Goal: Communication & Community: Connect with others

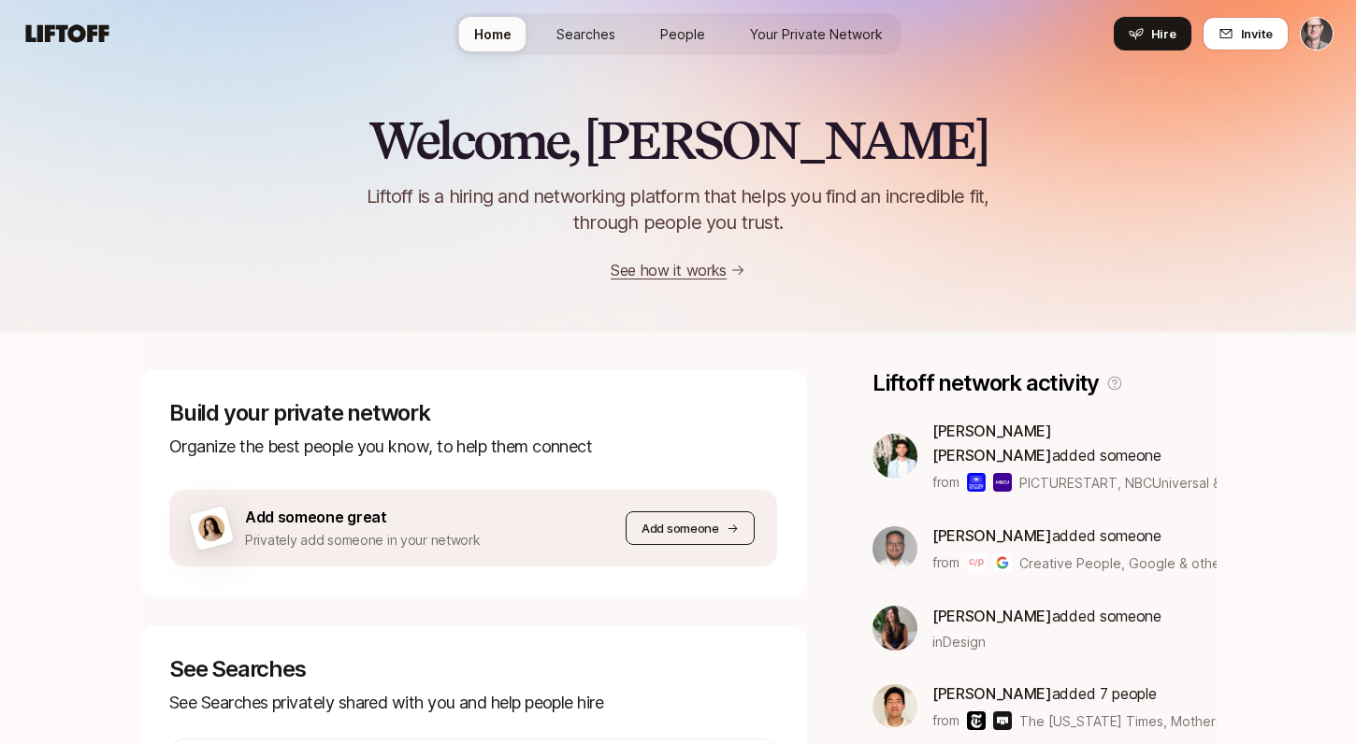
click at [703, 529] on p "Add someone" at bounding box center [681, 528] width 78 height 19
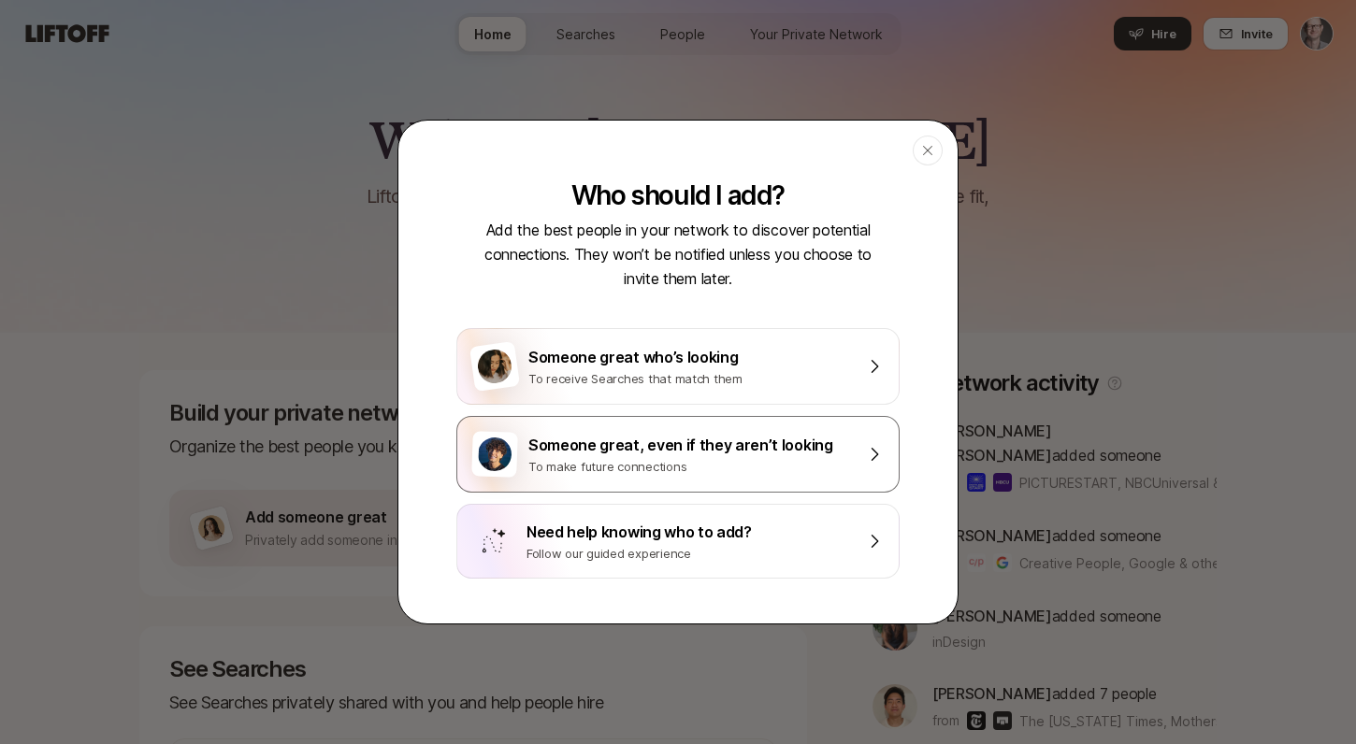
click at [692, 457] on div "To make future connections" at bounding box center [690, 466] width 325 height 19
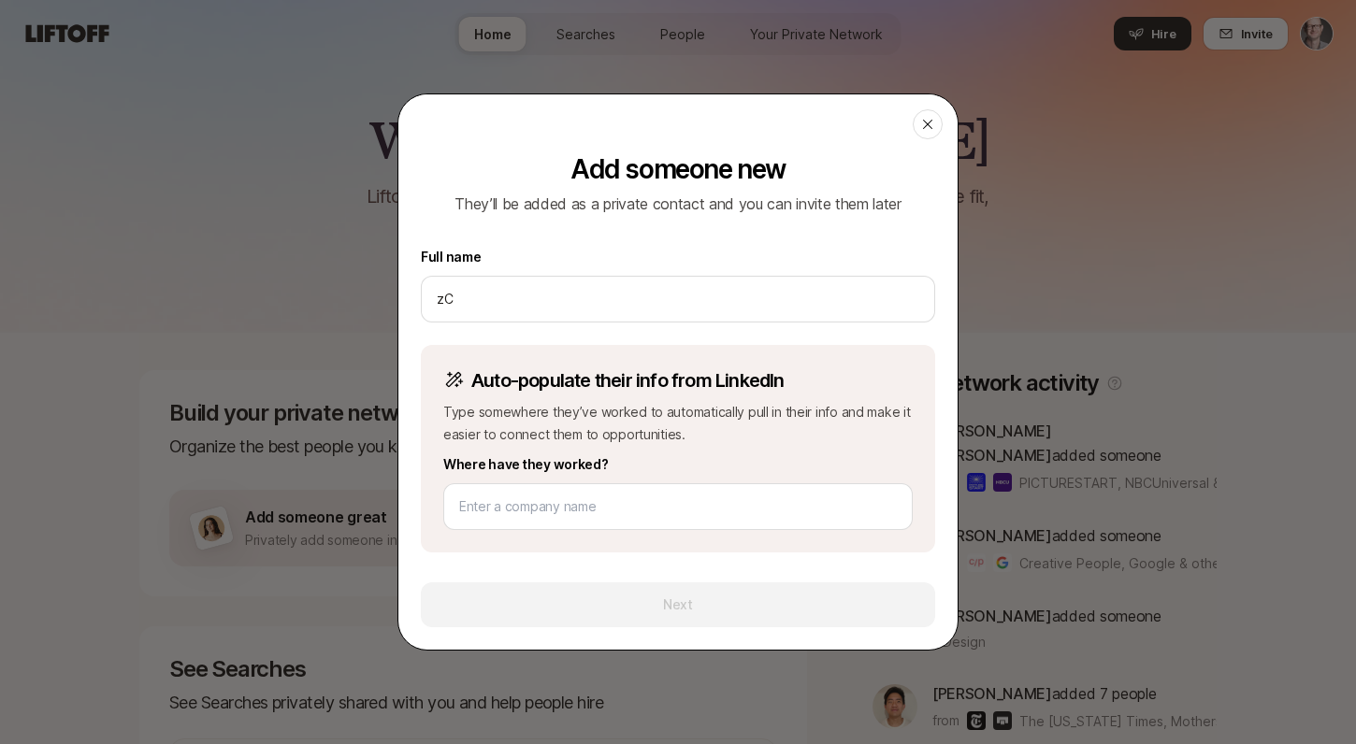
type input "z"
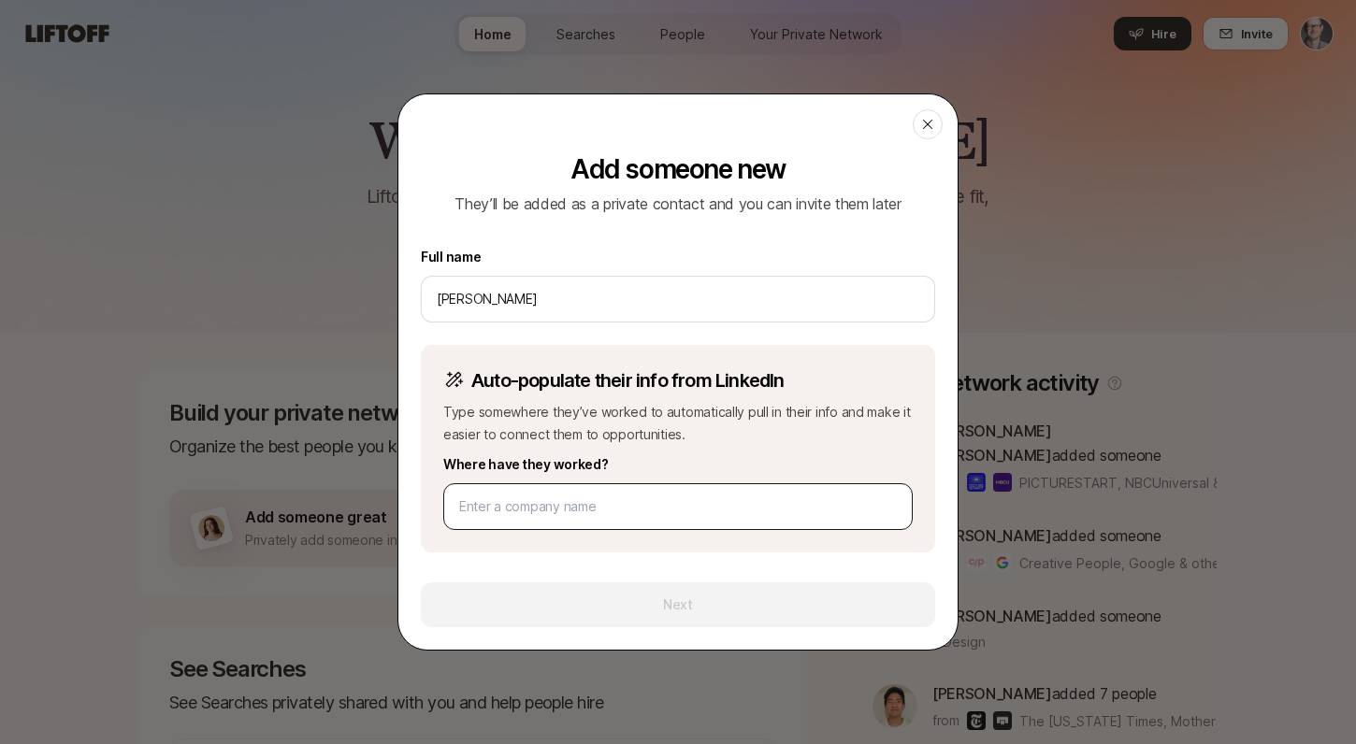
type input "[PERSON_NAME]"
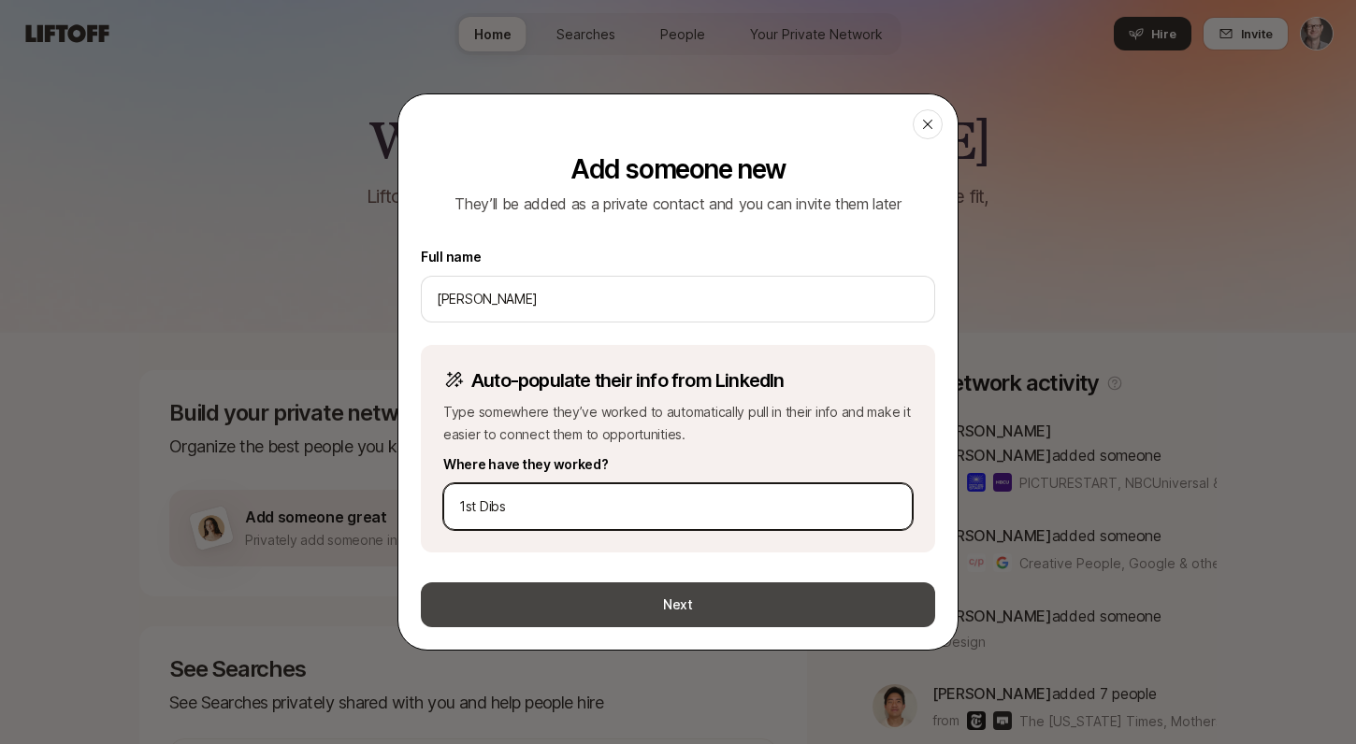
type input "1st Dibs"
click at [636, 621] on button "Next" at bounding box center [678, 605] width 514 height 45
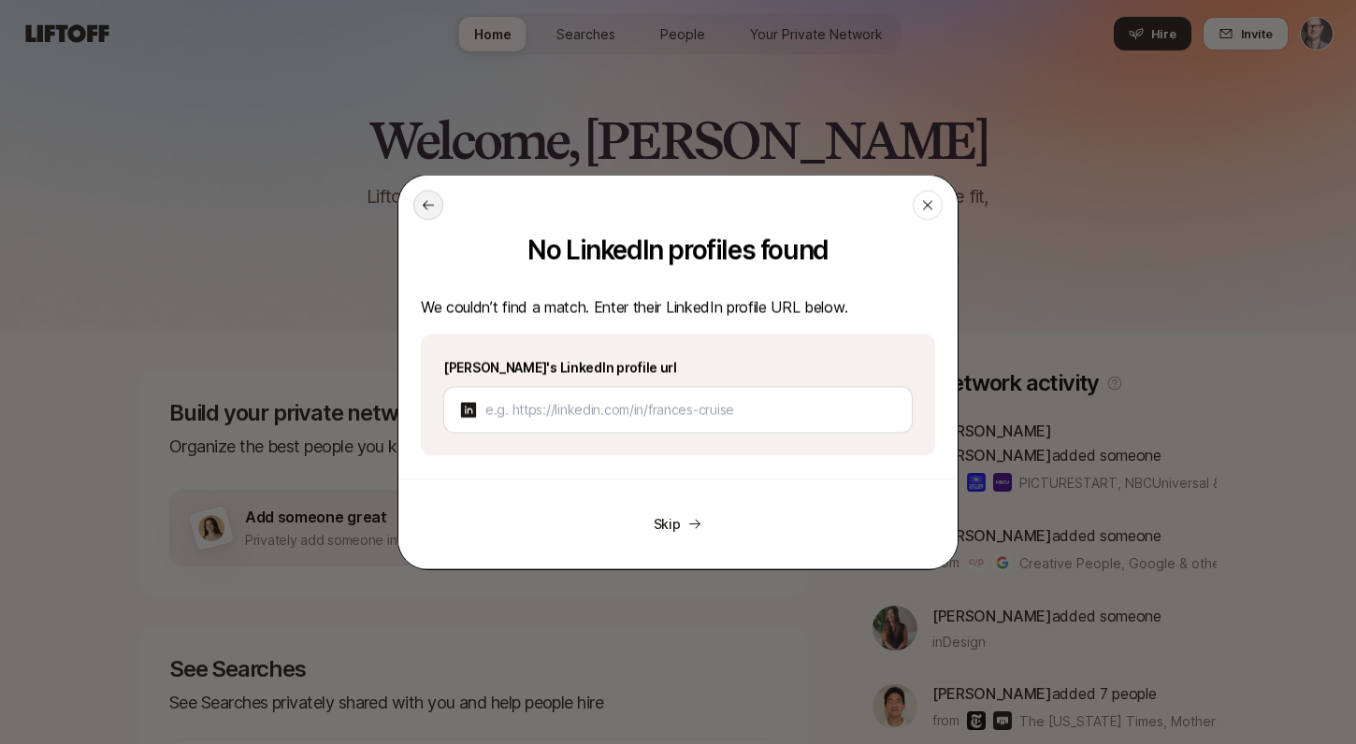
click at [425, 198] on icon at bounding box center [428, 205] width 15 height 15
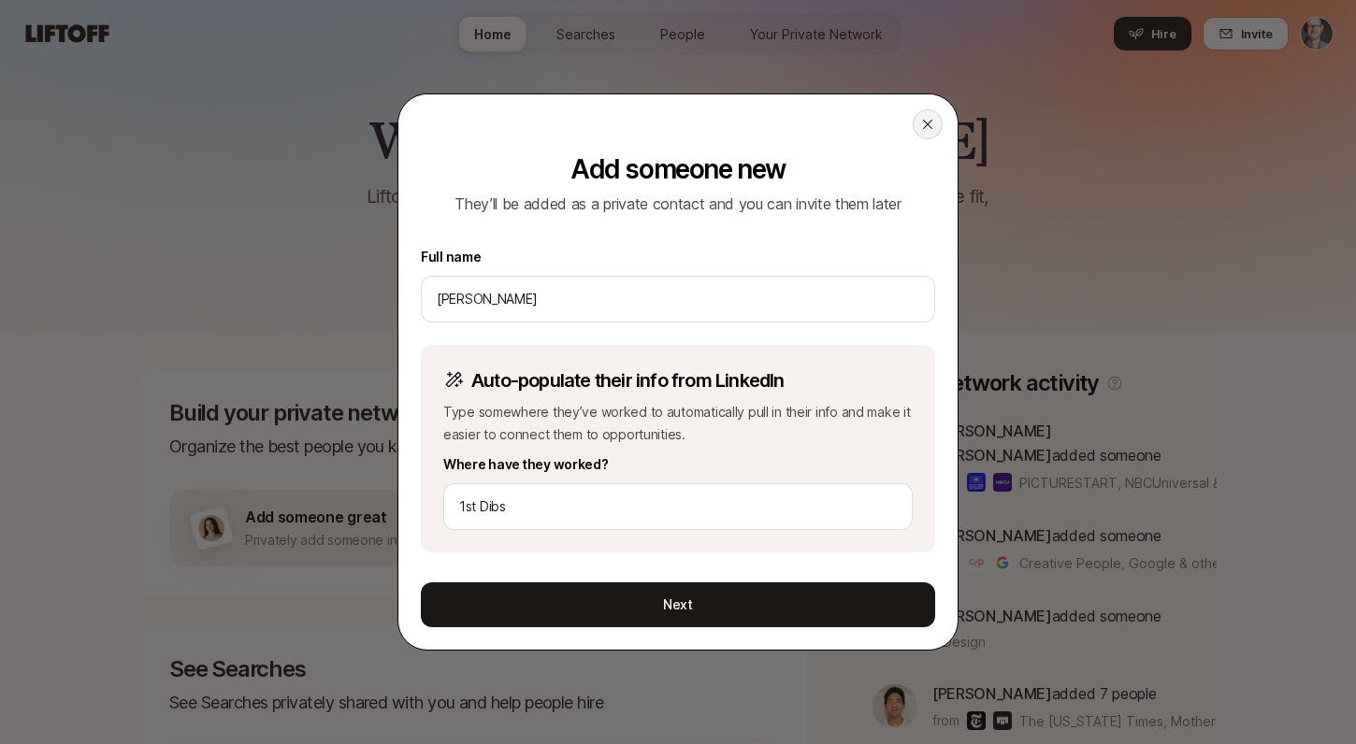
click at [926, 123] on icon at bounding box center [927, 124] width 9 height 9
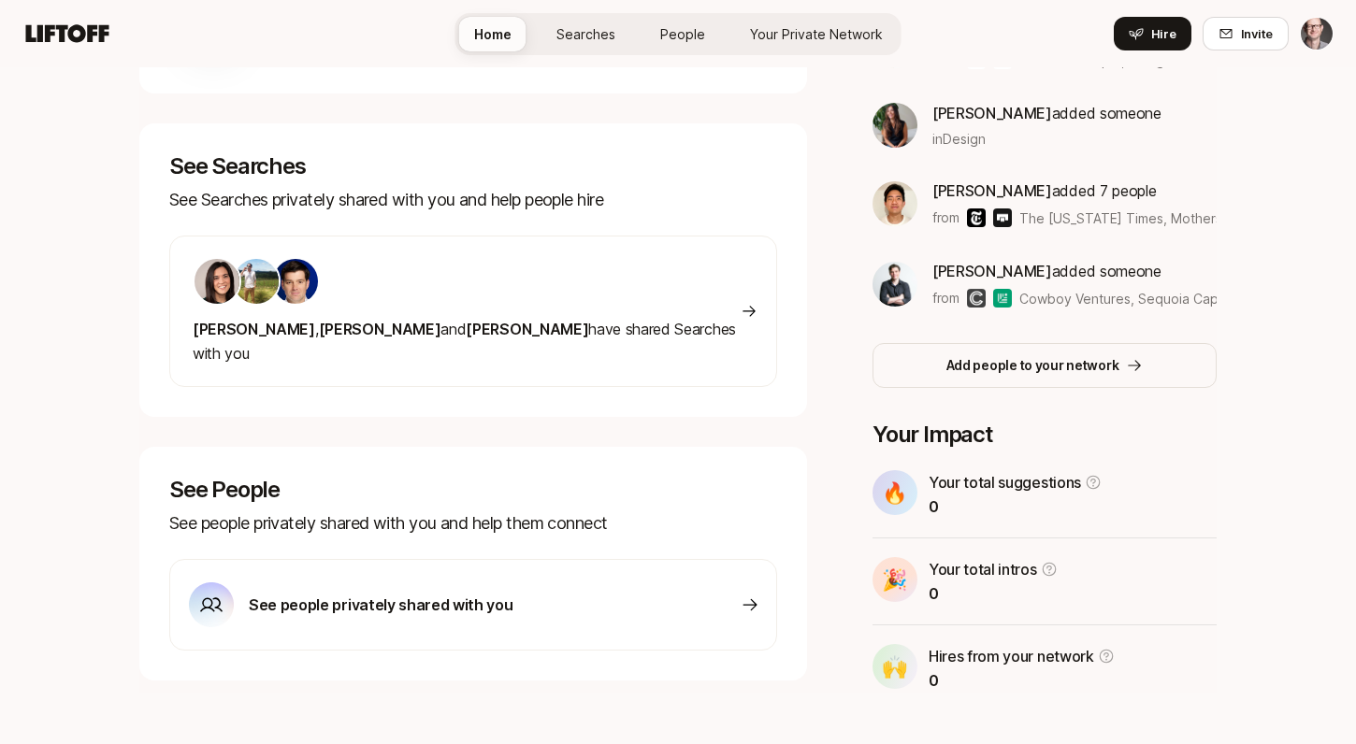
scroll to position [502, 0]
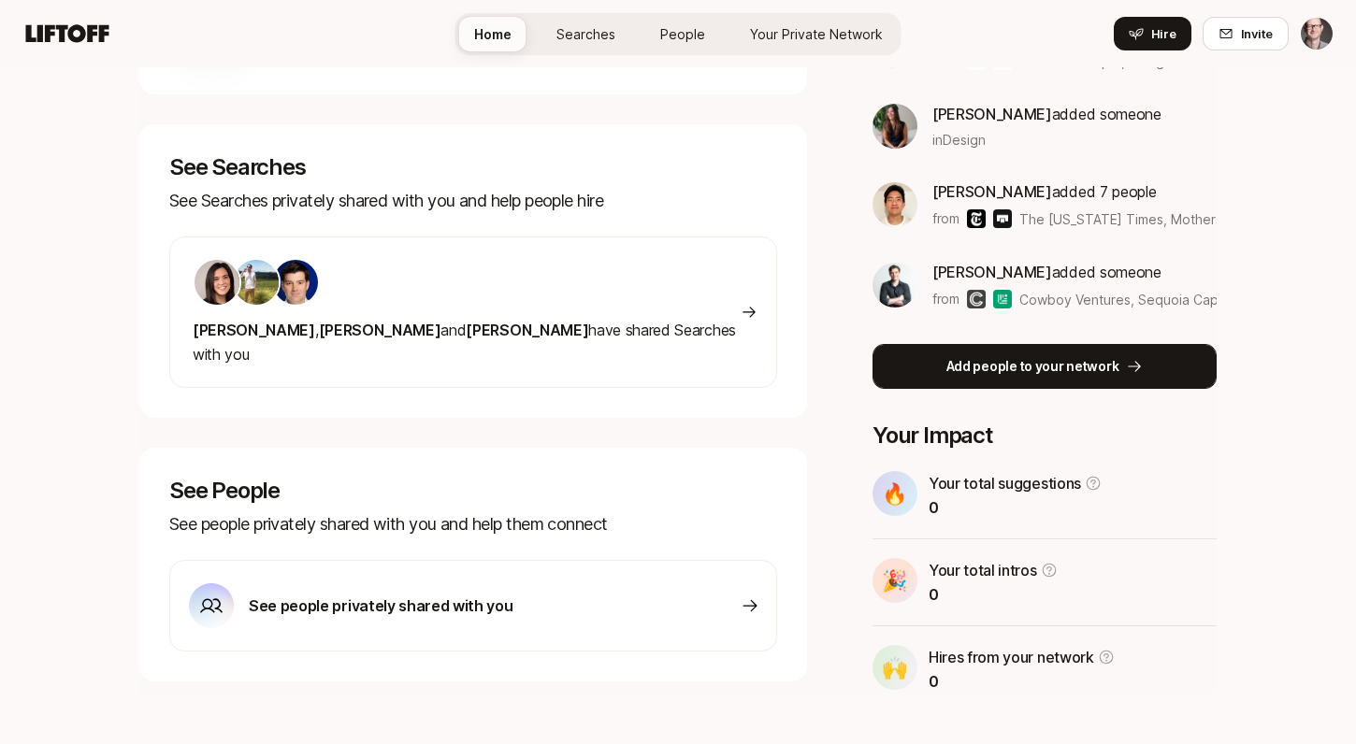
click at [987, 355] on p "Add people to your network" at bounding box center [1032, 366] width 173 height 22
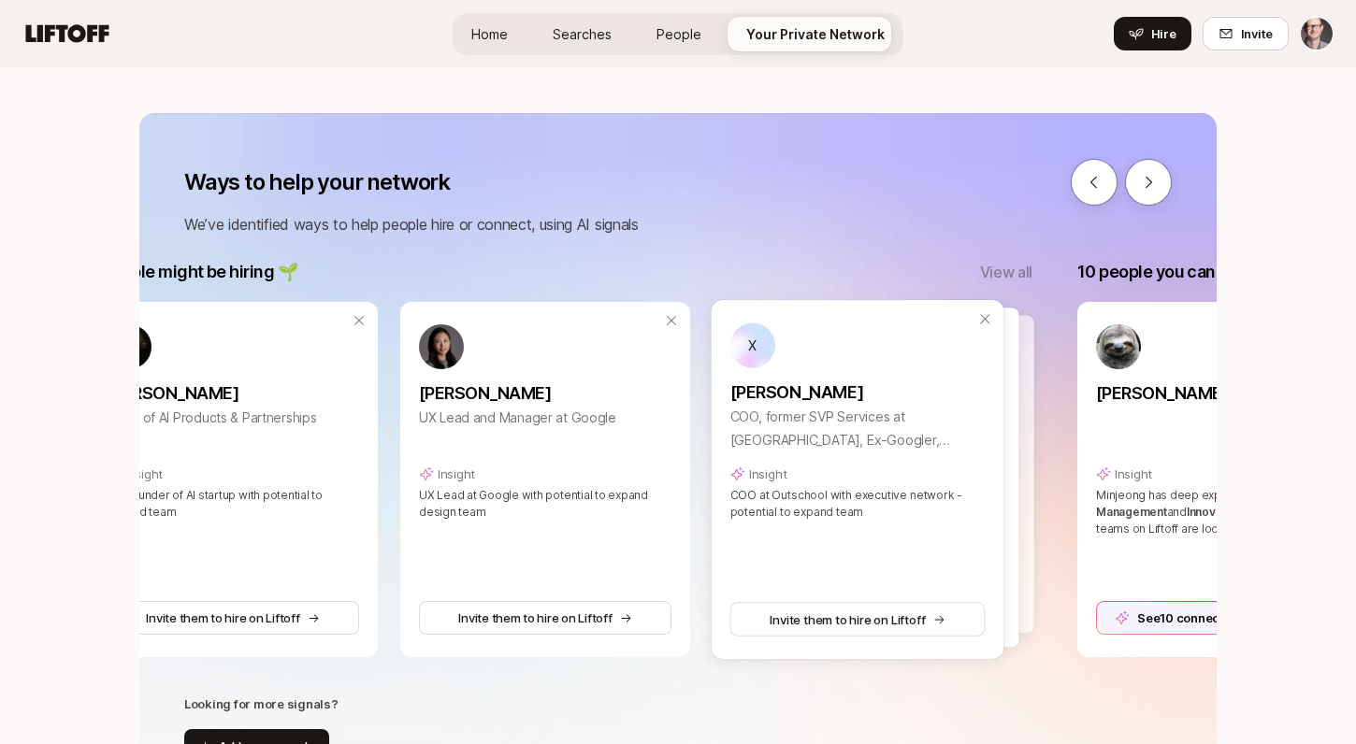
scroll to position [0, 100]
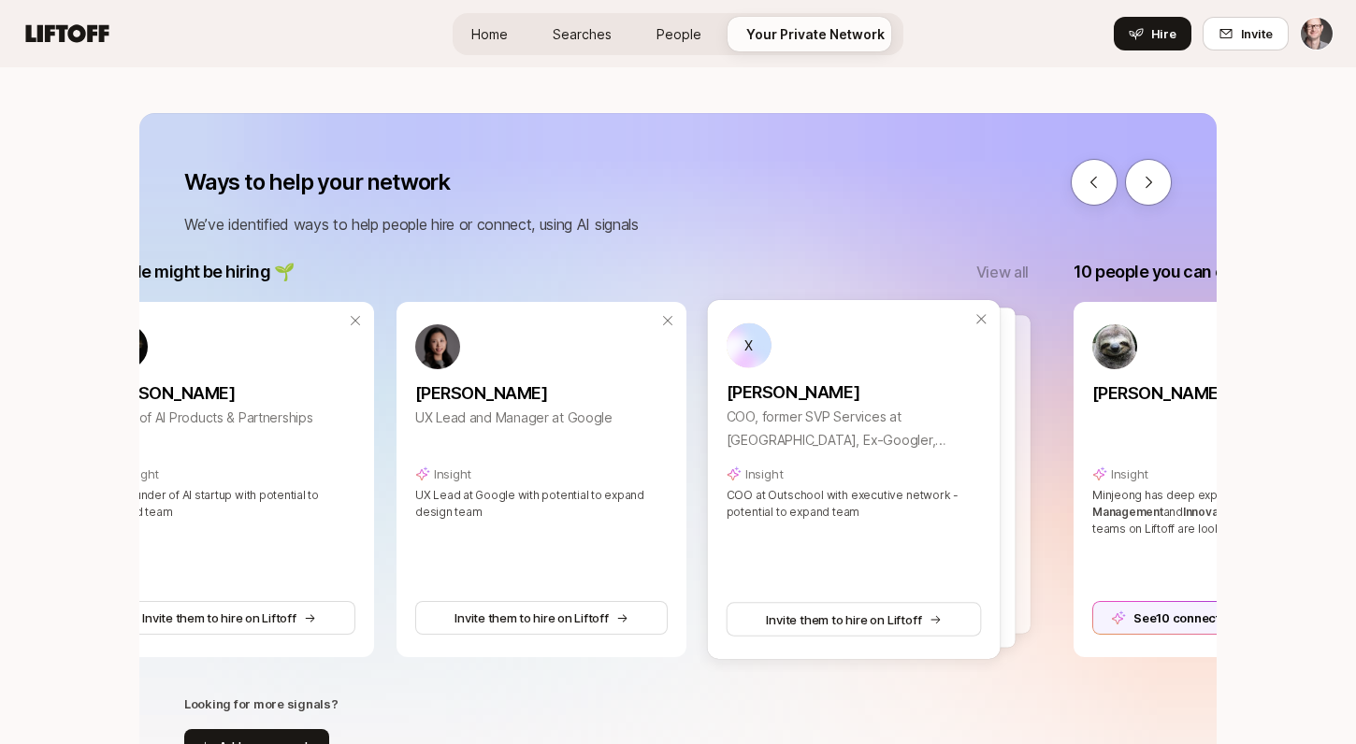
click at [799, 396] on p "[PERSON_NAME]" at bounding box center [854, 393] width 255 height 26
click at [836, 625] on button "Invite them to hire on Liftoff" at bounding box center [854, 619] width 255 height 34
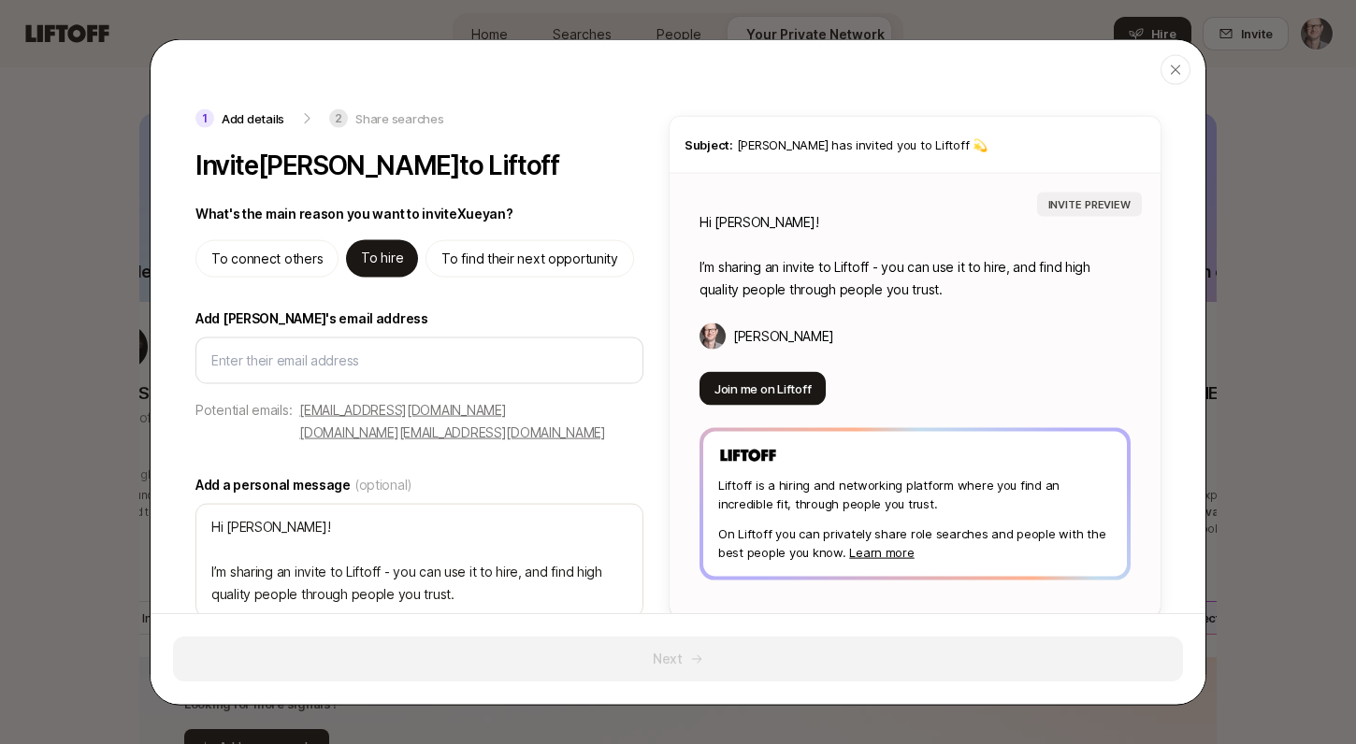
type textarea "x"
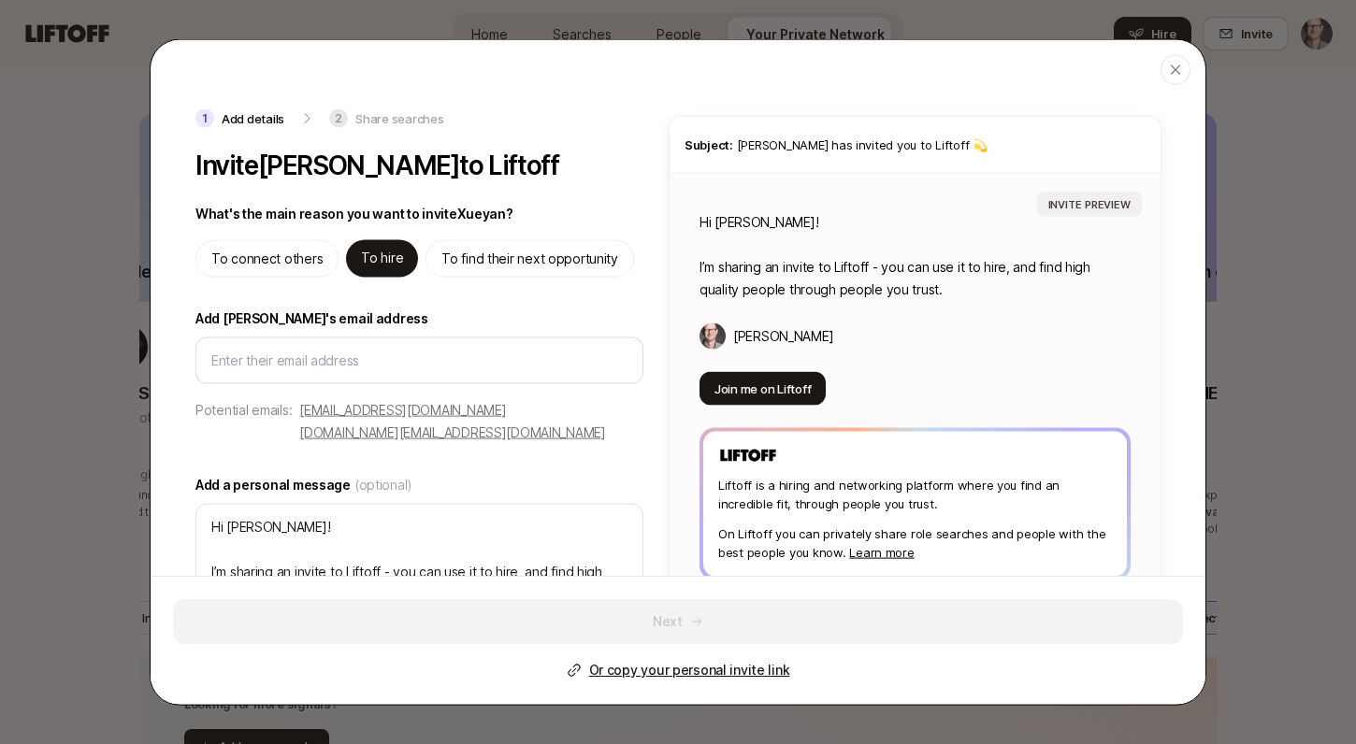
click at [240, 260] on p "To connect others" at bounding box center [266, 259] width 111 height 22
type textarea "Hi [PERSON_NAME]! I’m sharing an invite to Liftoff - a hiring and networking pl…"
type textarea "x"
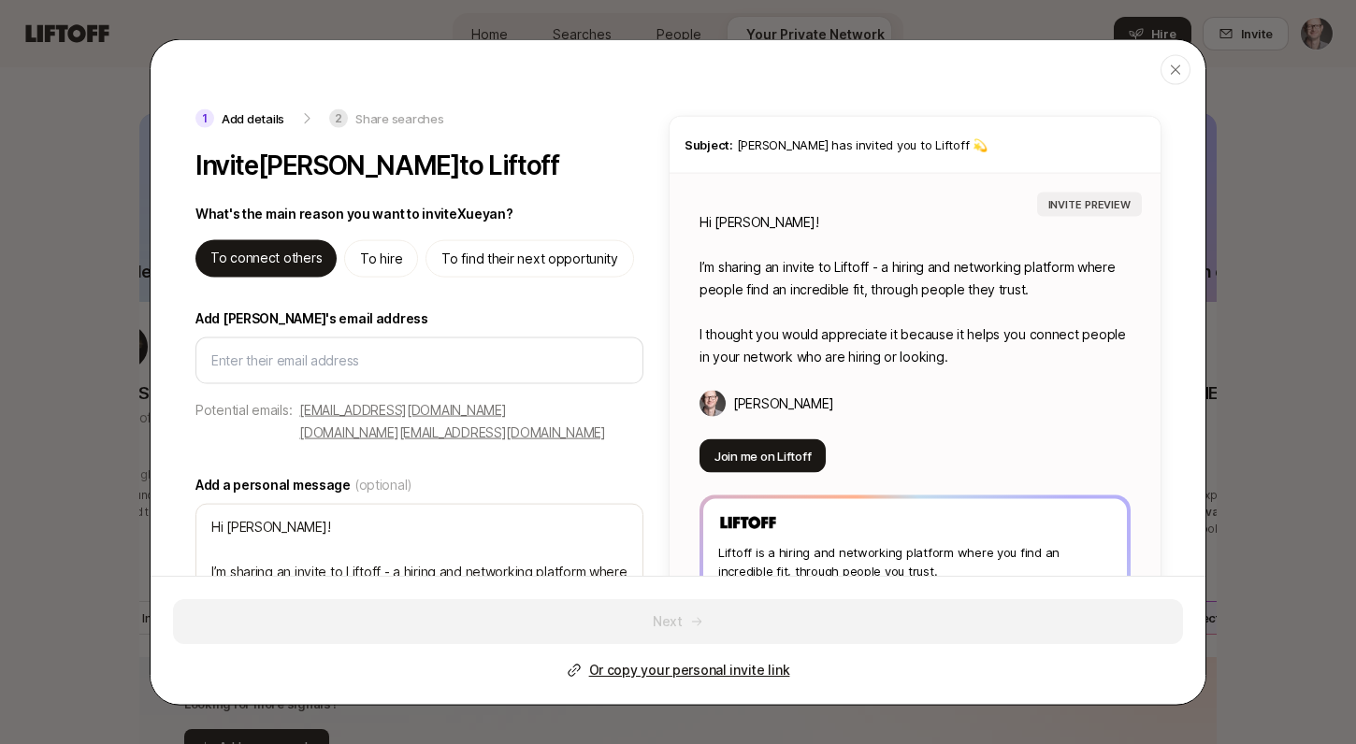
click at [566, 422] on p "[DOMAIN_NAME][EMAIL_ADDRESS][DOMAIN_NAME]" at bounding box center [452, 433] width 307 height 22
type input "[DOMAIN_NAME][EMAIL_ADDRESS][DOMAIN_NAME]"
type textarea "x"
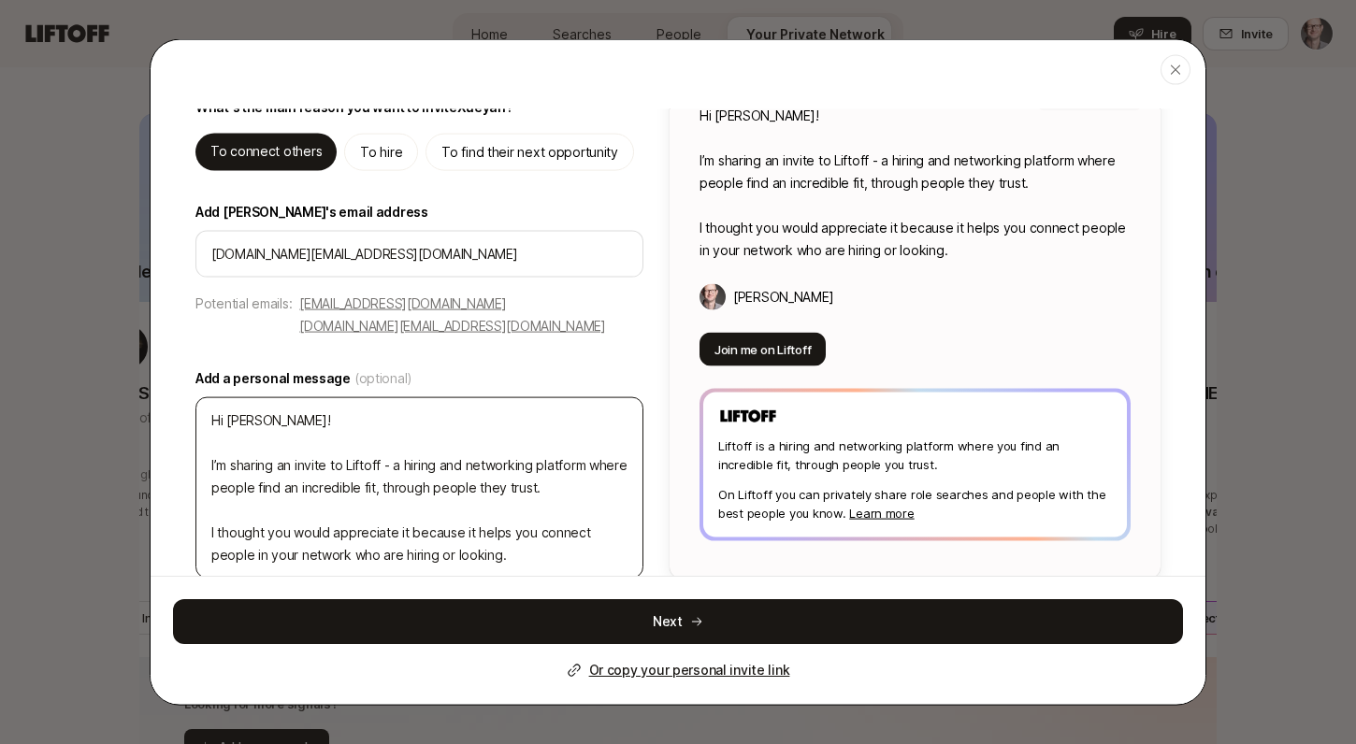
scroll to position [113, 0]
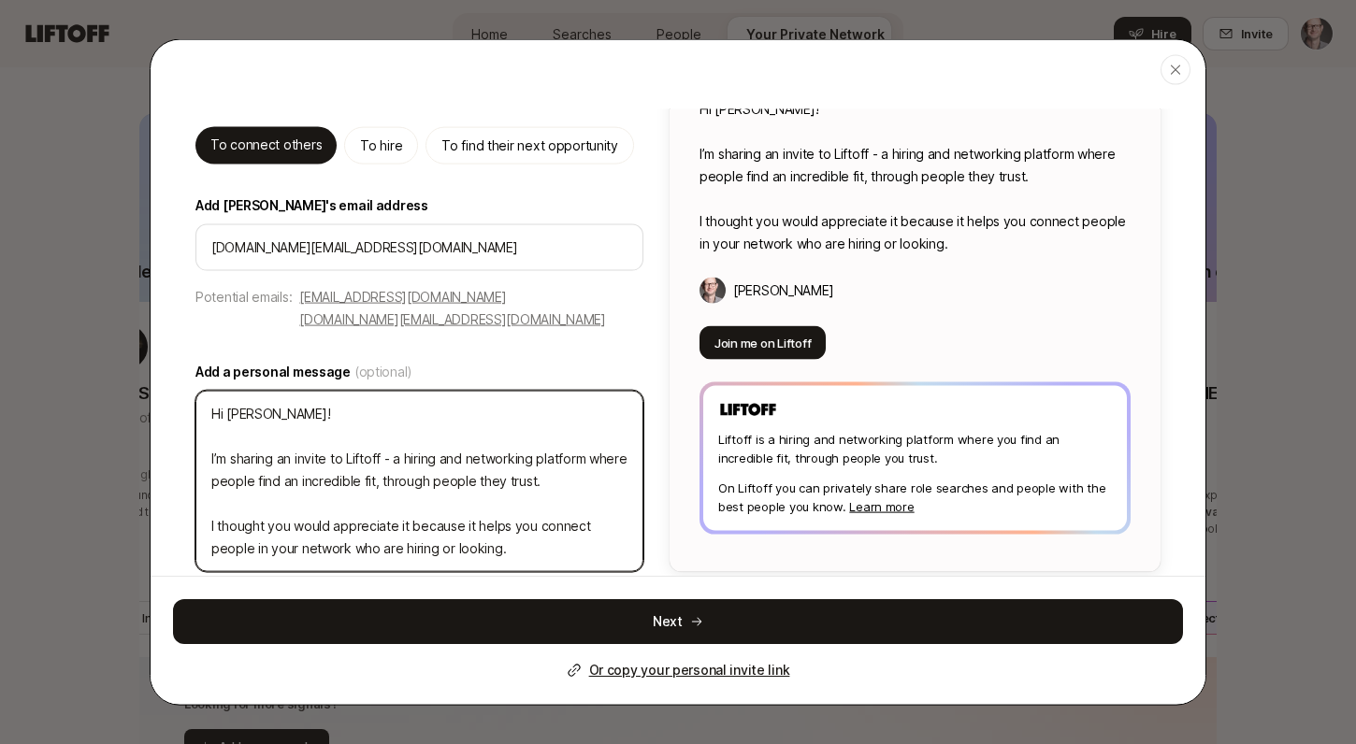
click at [385, 391] on textarea "Hi [PERSON_NAME]! I’m sharing an invite to Liftoff - a hiring and networking pl…" at bounding box center [419, 481] width 448 height 181
type textarea "Hi [PERSON_NAME]! I’m sharing an invite to Liftoff - a hiring and networking pl…"
type textarea "x"
type textarea "Hi [PERSON_NAME]! A I’m sharing an invite to Liftoff - a hiring and networking …"
type textarea "x"
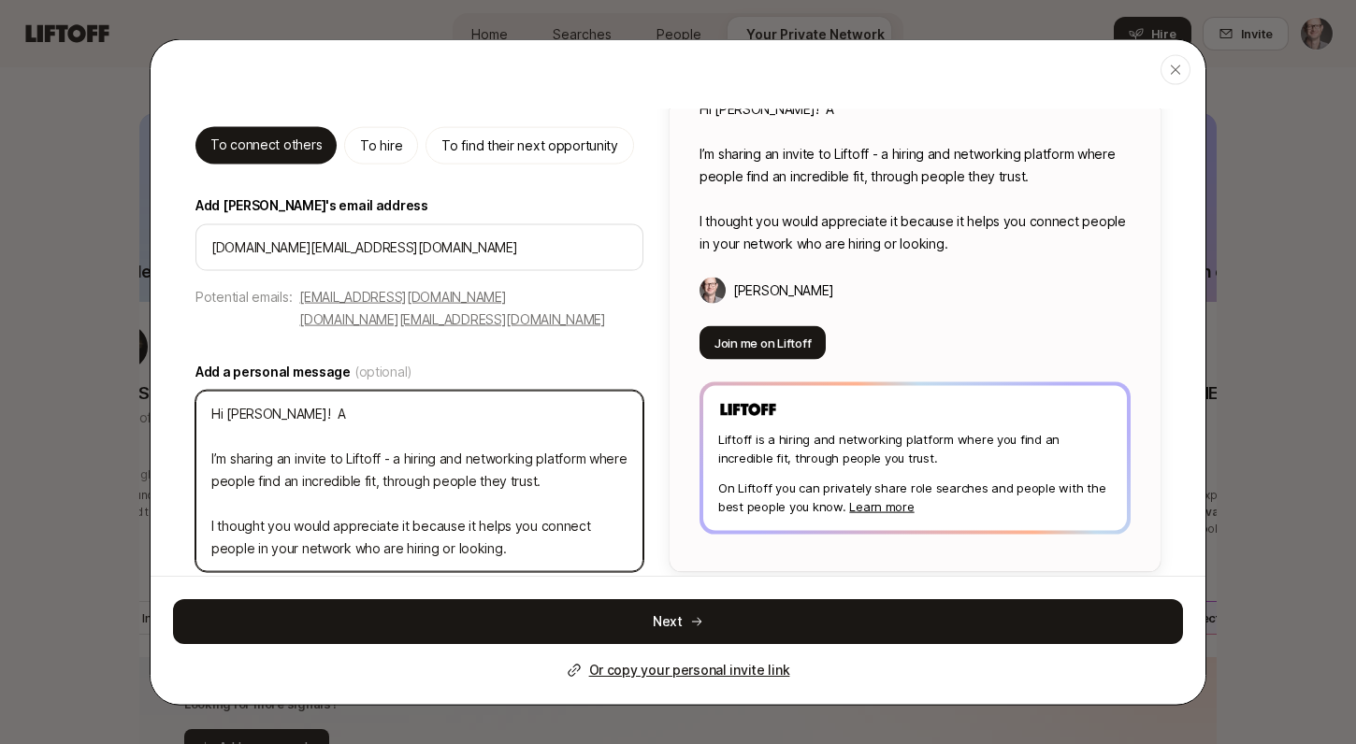
type textarea "Hi [PERSON_NAME]! As I’m sharing an invite to Liftoff - a hiring and networking…"
type textarea "x"
type textarea "Hi [PERSON_NAME]! As I’m sharing an invite to Liftoff - a hiring and networking…"
type textarea "x"
type textarea "Hi [PERSON_NAME]! As I I’m sharing an invite to Liftoff - a hiring and networki…"
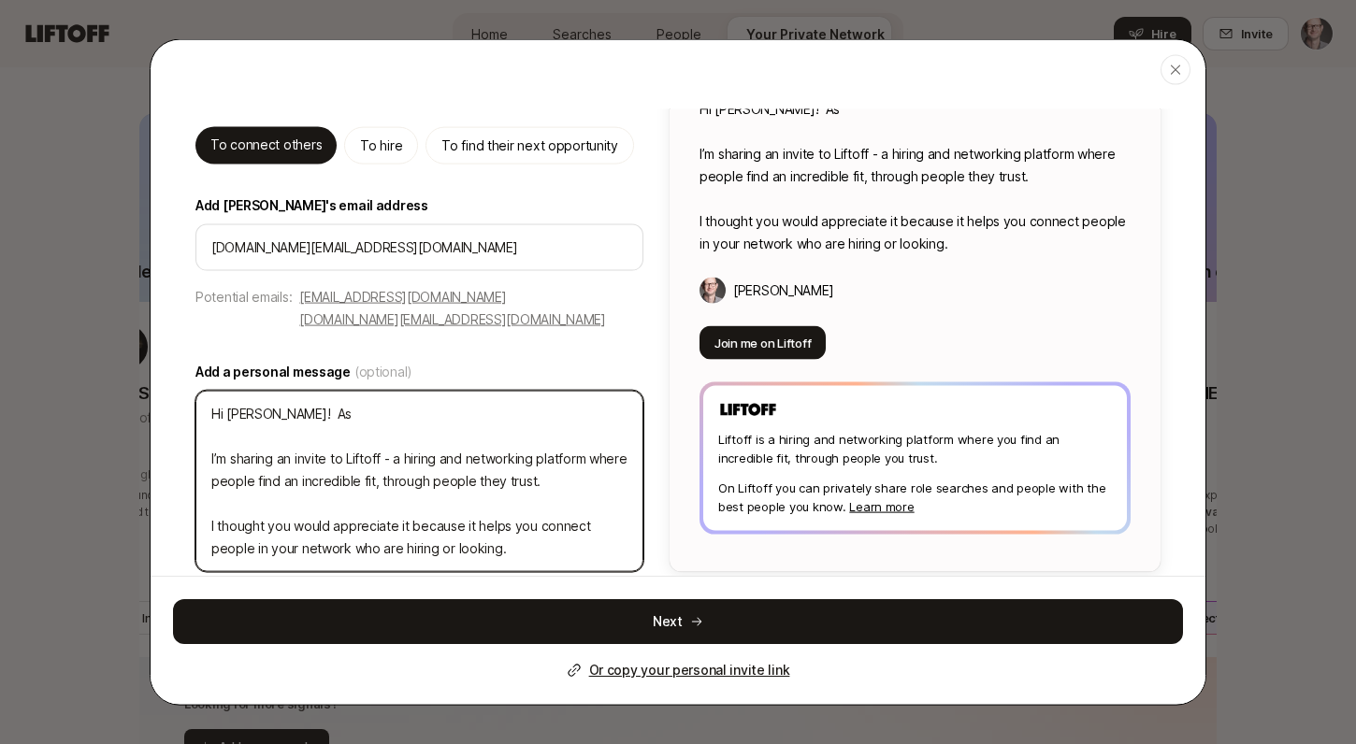
type textarea "x"
type textarea "Hi [PERSON_NAME]! As I I’m sharing an invite to Liftoff - a hiring and networki…"
type textarea "x"
type textarea "Hi [PERSON_NAME]! As I t I’m sharing an invite to Liftoff - a hiring and networ…"
type textarea "x"
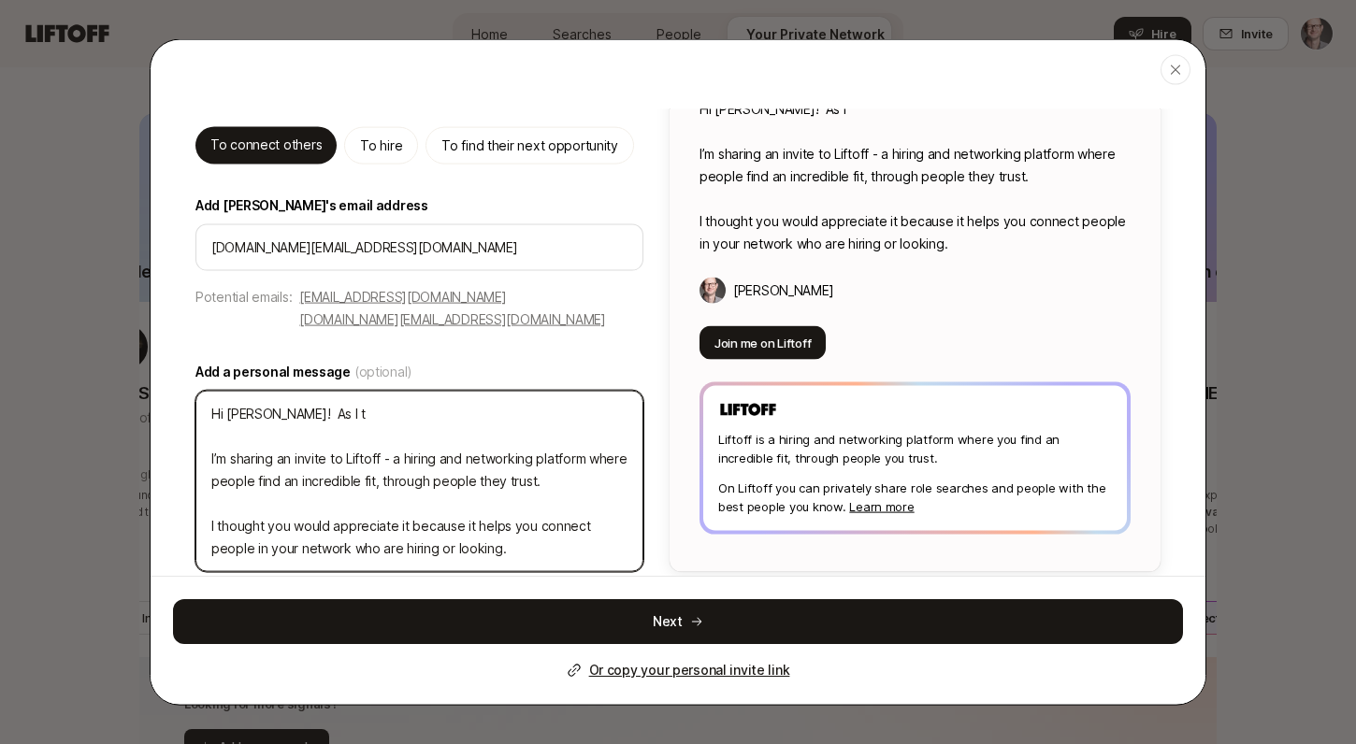
type textarea "Hi [PERSON_NAME]! As I th I’m sharing an invite to Liftoff - a hiring and netwo…"
type textarea "x"
type textarea "Hi [PERSON_NAME]! As I tho I’m sharing an invite to Liftoff - a hiring and netw…"
type textarea "x"
type textarea "Hi [PERSON_NAME]! As I thou I’m sharing an invite to Liftoff - a hiring and net…"
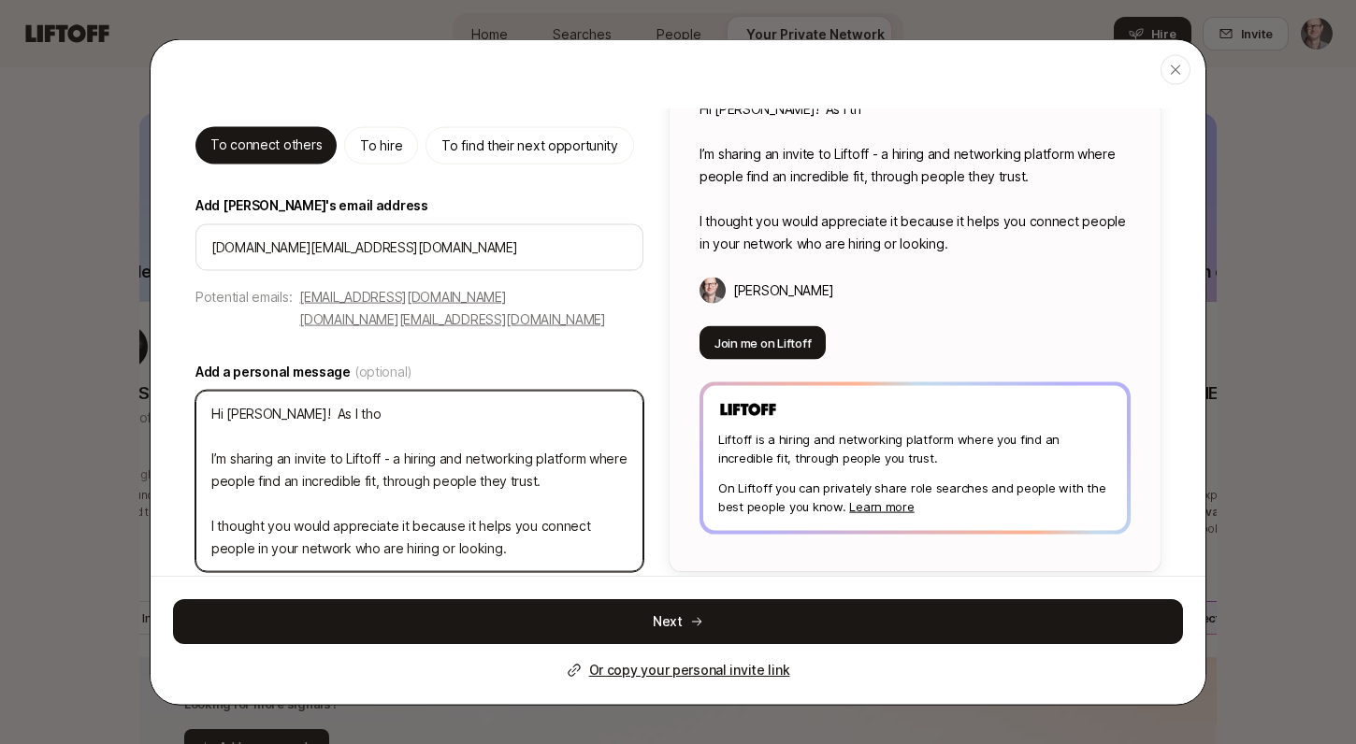
type textarea "x"
type textarea "Hi [PERSON_NAME]! As I thoug I’m sharing an invite to Liftoff - a hiring and ne…"
type textarea "x"
type textarea "Hi [PERSON_NAME]! As I though I’m sharing an invite to Liftoff - a hiring and n…"
type textarea "x"
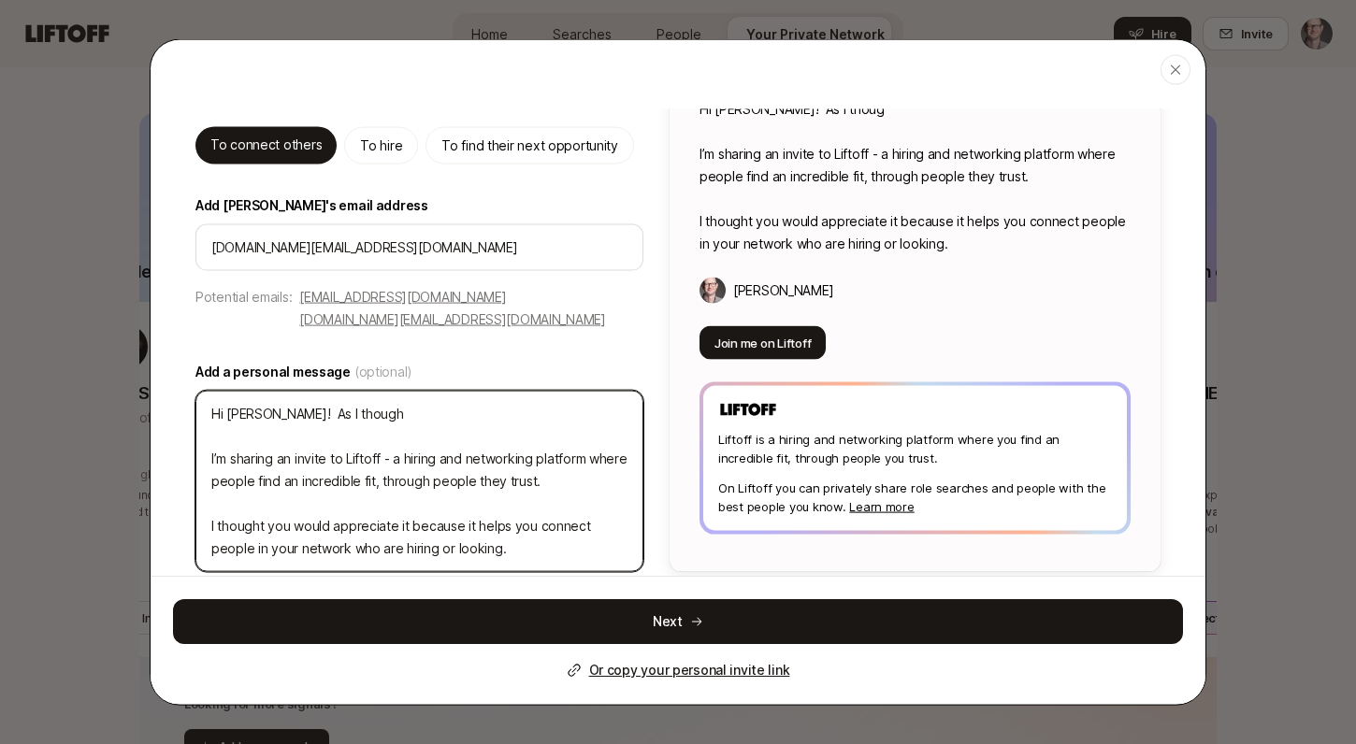
type textarea "Hi [PERSON_NAME]! As I thought I’m sharing an invite to Liftoff - a hiring and …"
type textarea "x"
type textarea "Hi [PERSON_NAME]! As I thought I’m sharing an invite to Liftoff - a hiring and …"
type textarea "x"
type textarea "Hi [PERSON_NAME]! As I thought b I’m sharing an invite to Liftoff - a hiring an…"
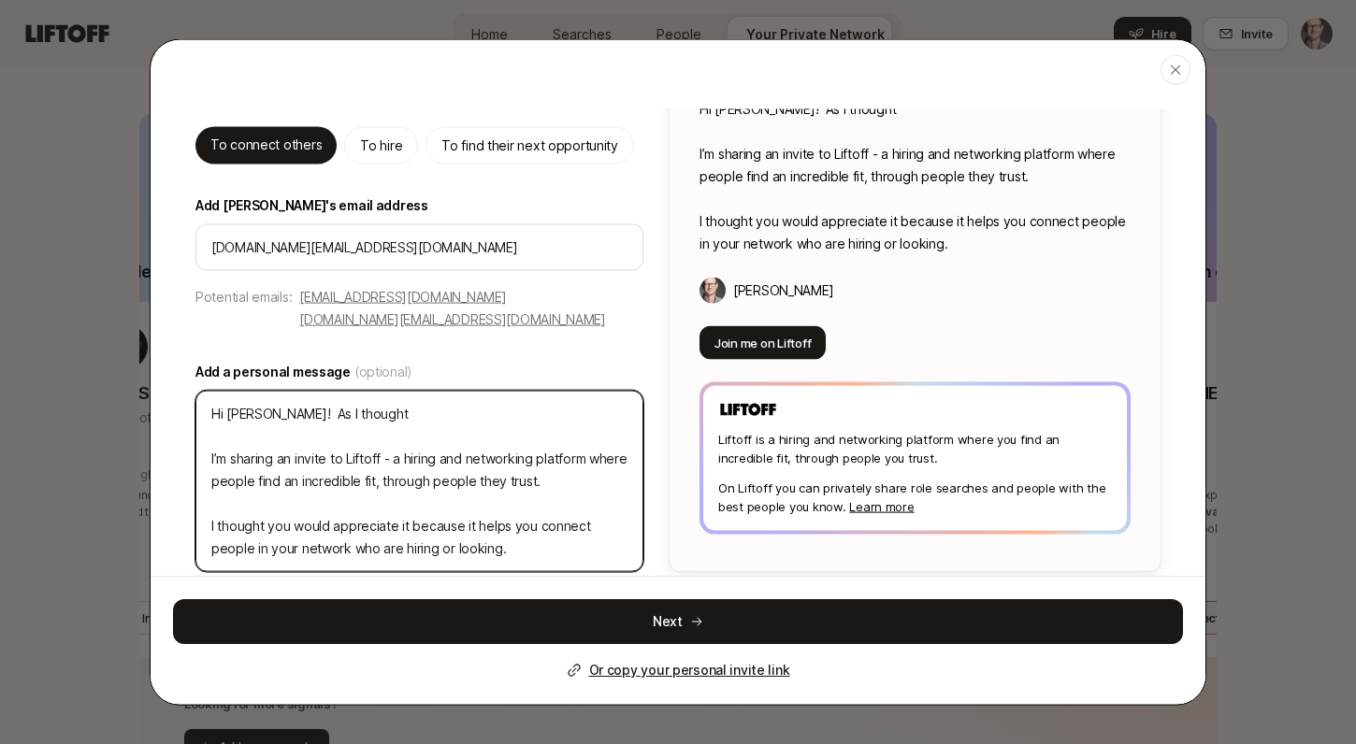
type textarea "x"
type textarea "Hi [PERSON_NAME]! As I thought ba I’m sharing an invite to Liftoff - a hiring a…"
type textarea "x"
type textarea "Hi [PERSON_NAME]! As I thought bac I’m sharing an invite to Liftoff - a hiring …"
type textarea "x"
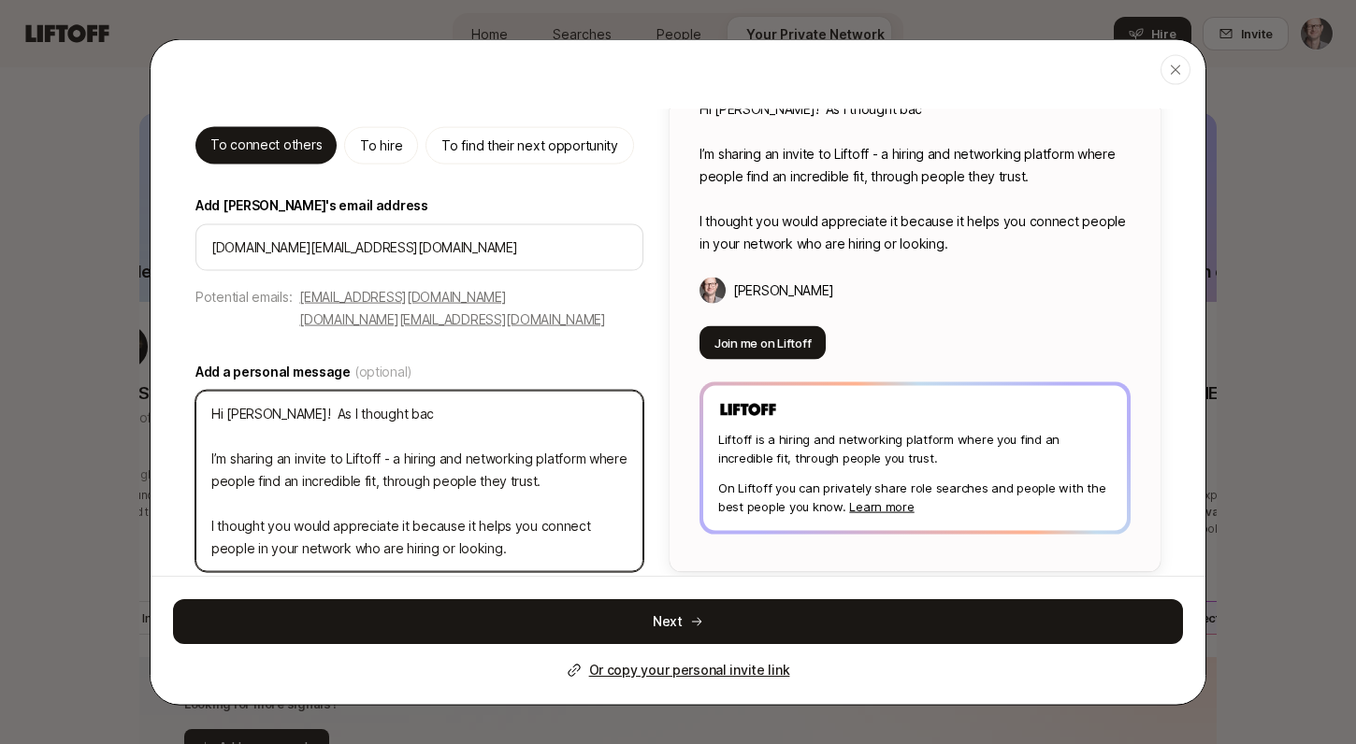
type textarea "Hi [PERSON_NAME]! As I thought back I’m sharing an invite to Liftoff - a hiring…"
type textarea "x"
type textarea "Hi [PERSON_NAME]! As I thought back I’m sharing an invite to Liftoff - a hiring…"
type textarea "x"
type textarea "Hi [PERSON_NAME]! As I thought back t I’m sharing an invite to Liftoff - a hiri…"
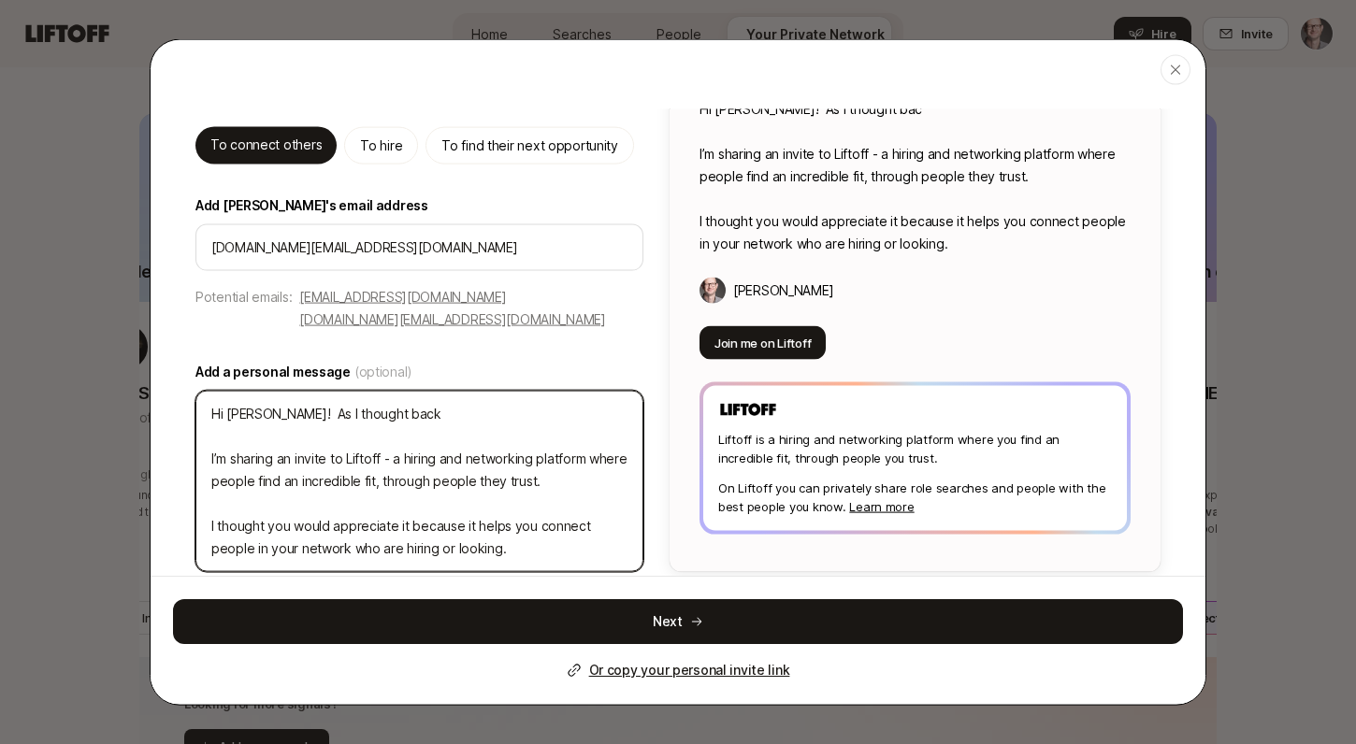
type textarea "x"
type textarea "Hi [PERSON_NAME]! As I thought back to I’m sharing an invite to Liftoff - a hir…"
type textarea "x"
type textarea "Hi [PERSON_NAME]! As I thought back to I’m sharing an invite to Liftoff - a hir…"
type textarea "x"
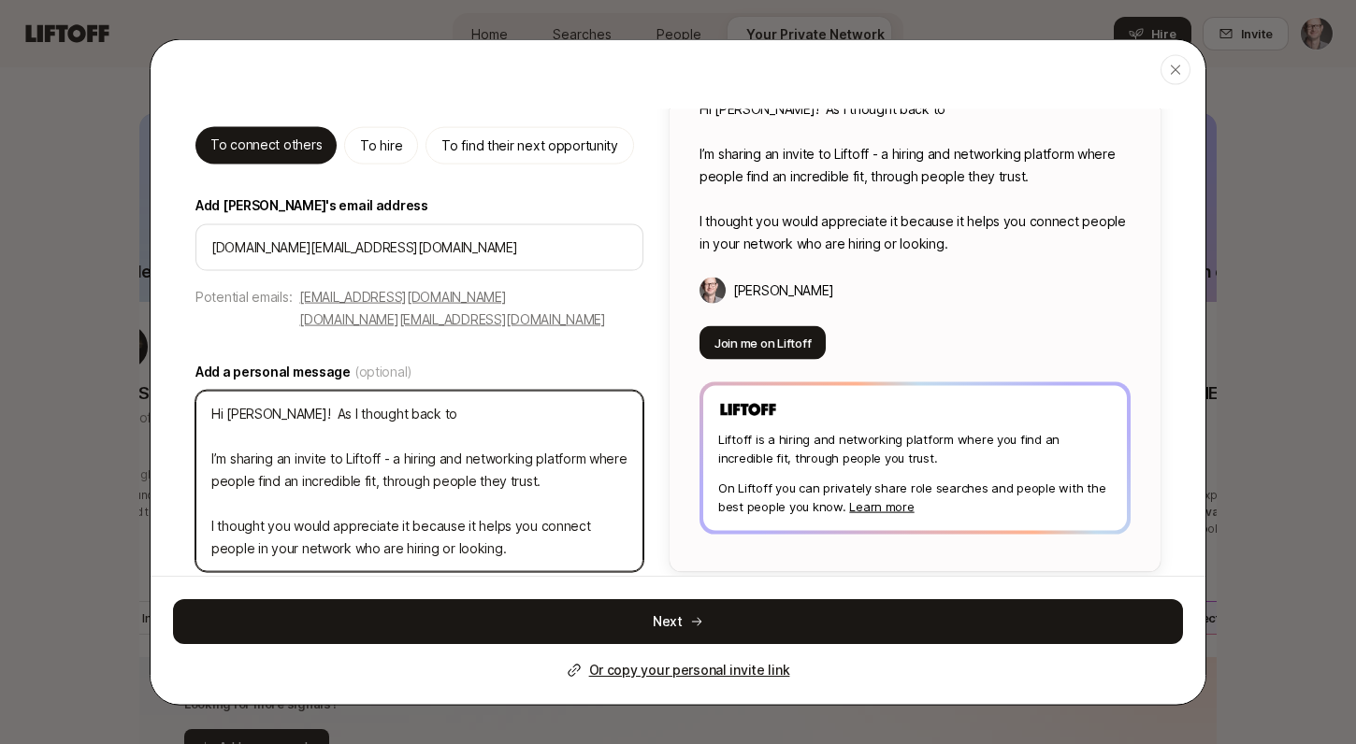
type textarea "Hi [PERSON_NAME]! As I thought back to p I’m sharing an invite to Liftoff - a h…"
type textarea "x"
type textarea "Hi [PERSON_NAME]! As I thought back to pr I’m sharing an invite to Liftoff - a …"
type textarea "x"
type textarea "Hi [PERSON_NAME]! As I thought back to pri I’m sharing an invite to Liftoff - a…"
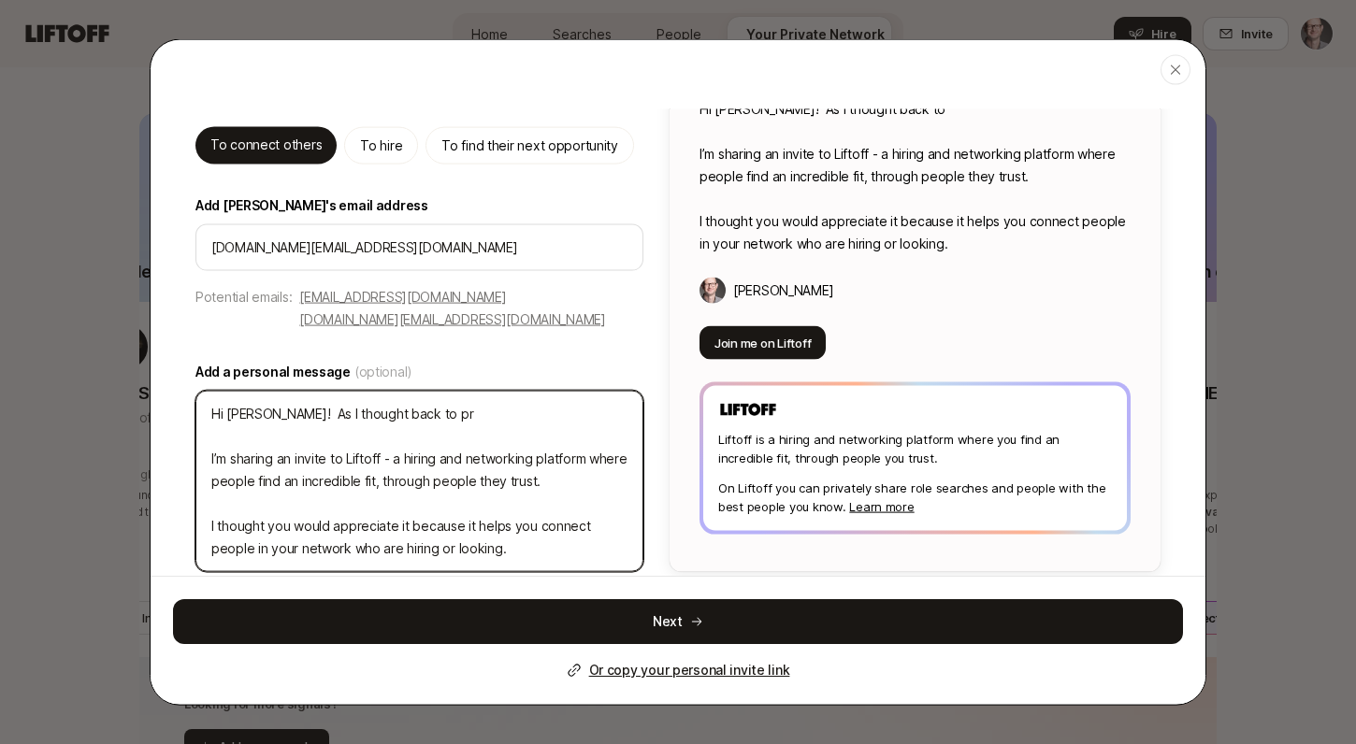
type textarea "x"
type textarea "Hi [PERSON_NAME]! As I thought back to prio I’m sharing an invite to Liftoff - …"
type textarea "x"
type textarea "Hi [PERSON_NAME]! As I thought back to prior I’m sharing an invite to Liftoff -…"
type textarea "x"
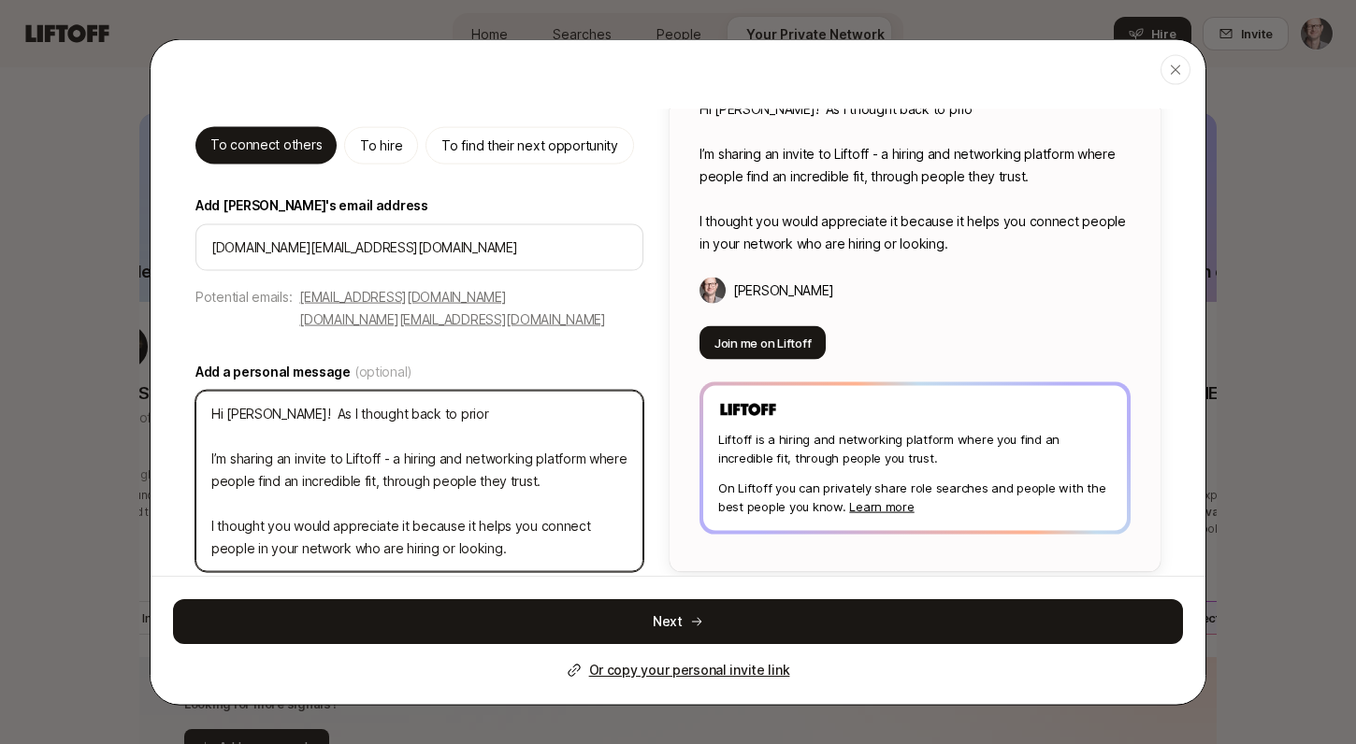
type textarea "Hi [PERSON_NAME]! As I thought back to prior I’m sharing an invite to Liftoff -…"
type textarea "x"
type textarea "Hi [PERSON_NAME]! As I thought back to prior c I’m sharing an invite to Liftoff…"
type textarea "x"
type textarea "Hi [PERSON_NAME]! As I thought back to prior co I’m sharing an invite to Liftof…"
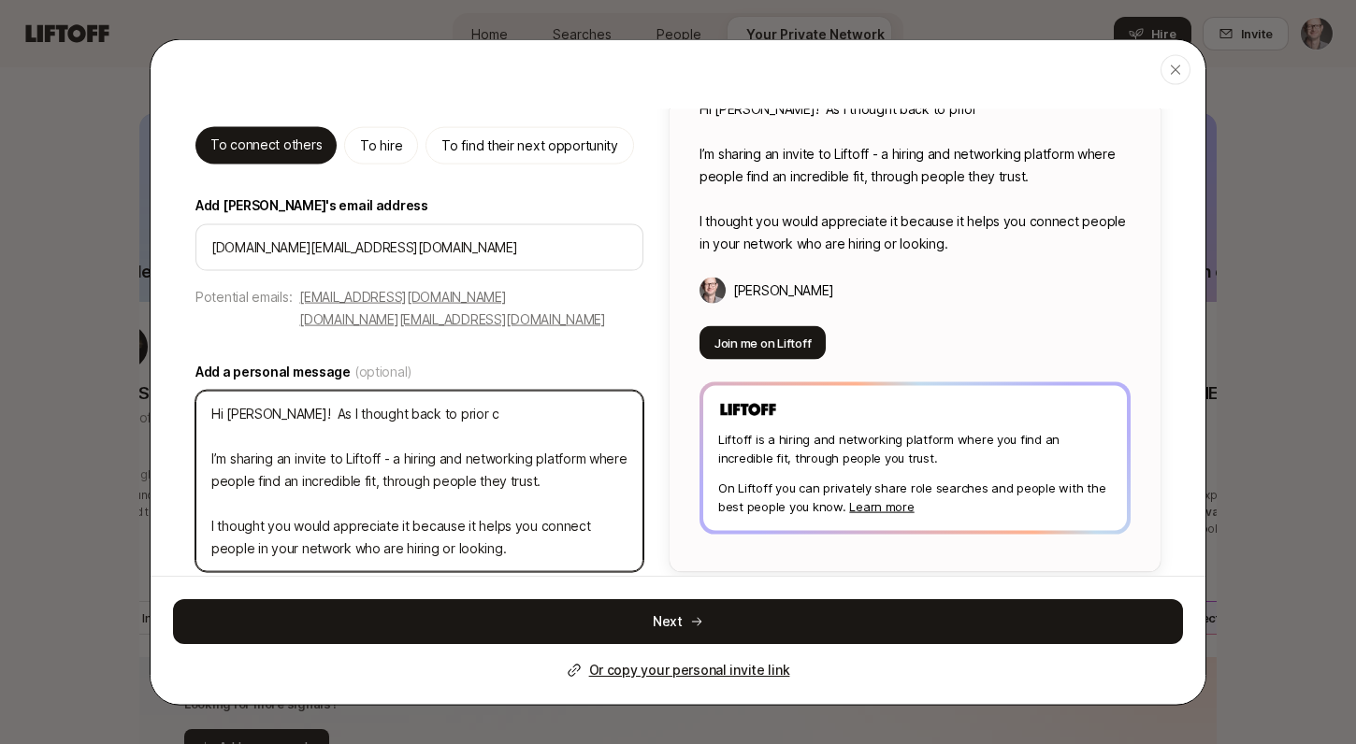
type textarea "x"
type textarea "Hi [PERSON_NAME]! As I thought back to prior col I’m sharing an invite to Lifto…"
type textarea "x"
type textarea "Hi [PERSON_NAME]! As I thought back to prior coll I’m sharing an invite to Lift…"
type textarea "x"
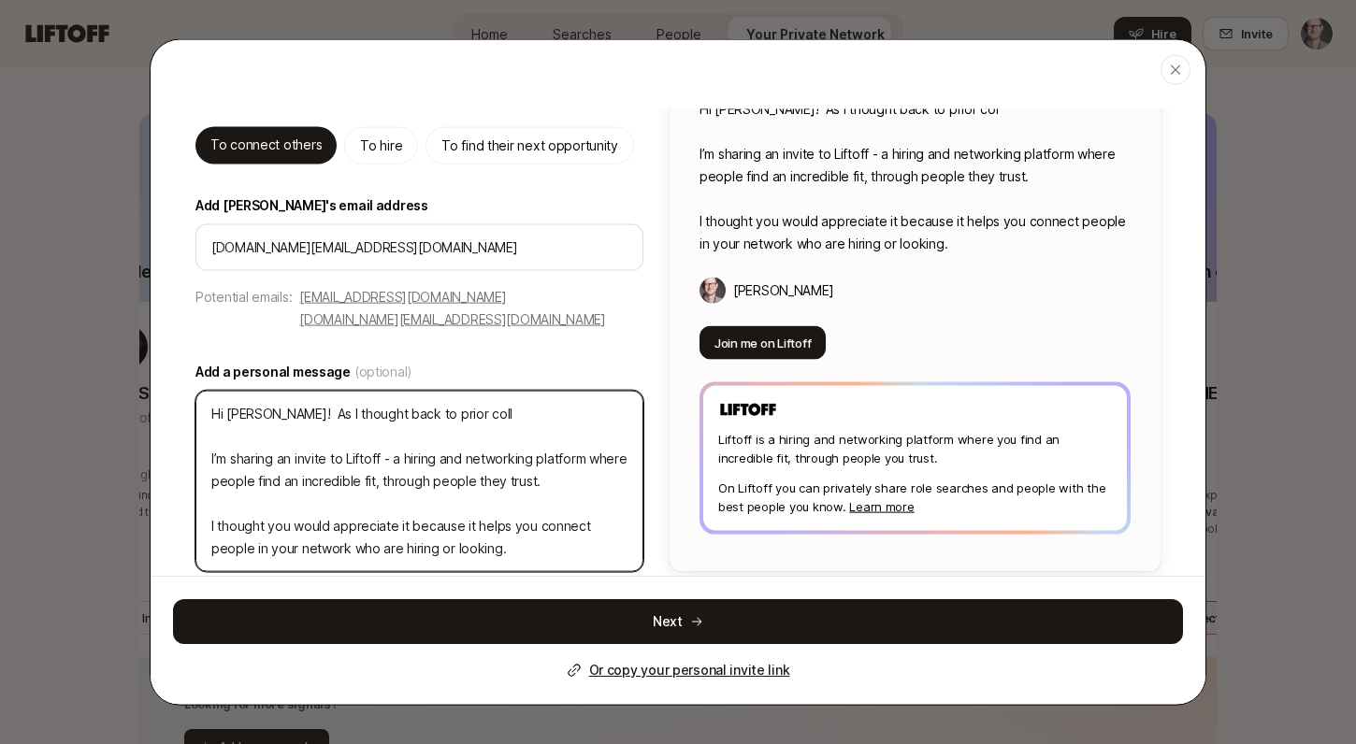
type textarea "Hi [PERSON_NAME]! As I thought back to prior colle I’m sharing an invite to Lif…"
type textarea "x"
type textarea "Hi [PERSON_NAME]! As I thought back to prior collea I’m sharing an invite to Li…"
type textarea "x"
type textarea "Hi [PERSON_NAME]! As I thought back to prior colleag I’m sharing an invite to L…"
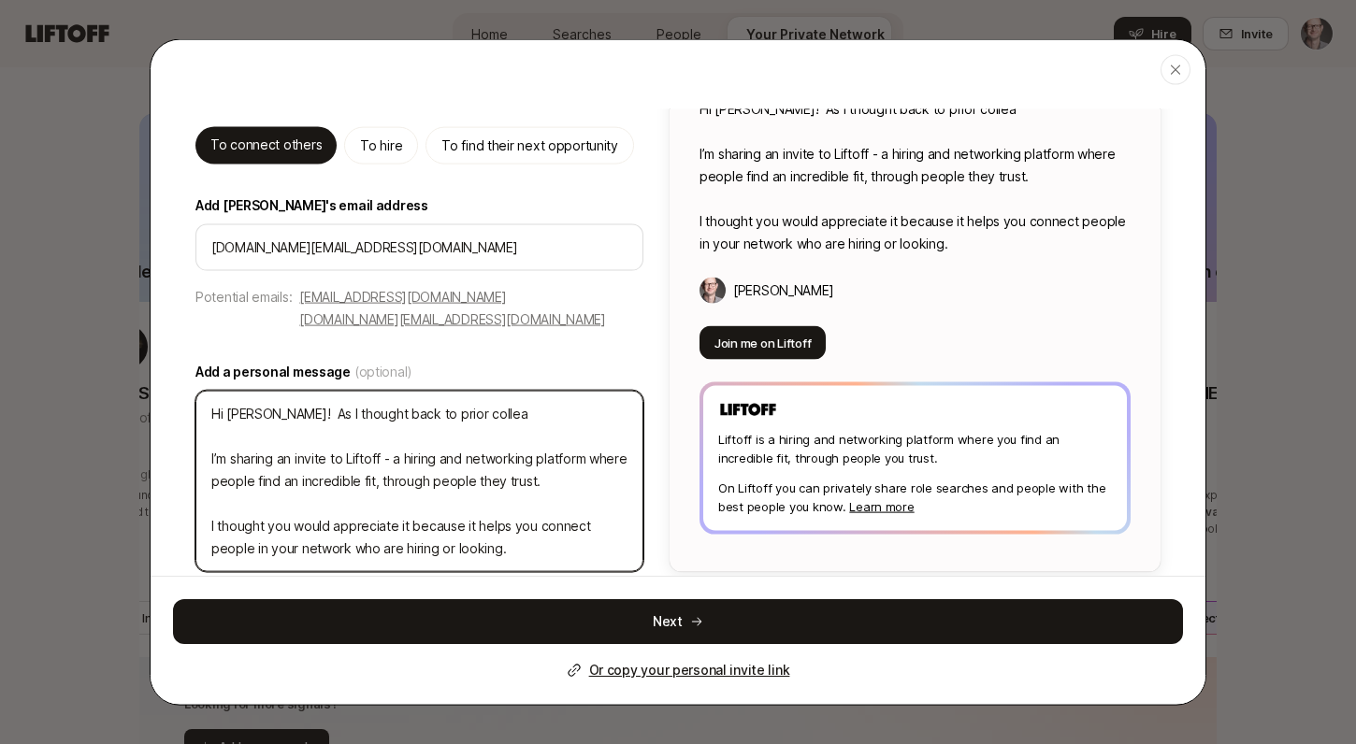
type textarea "x"
type textarea "Hi [PERSON_NAME]! As I thought back to prior colleagu I’m sharing an invite to …"
type textarea "x"
type textarea "Hi [PERSON_NAME]! As I thought back to prior colleague I’m sharing an invite to…"
type textarea "x"
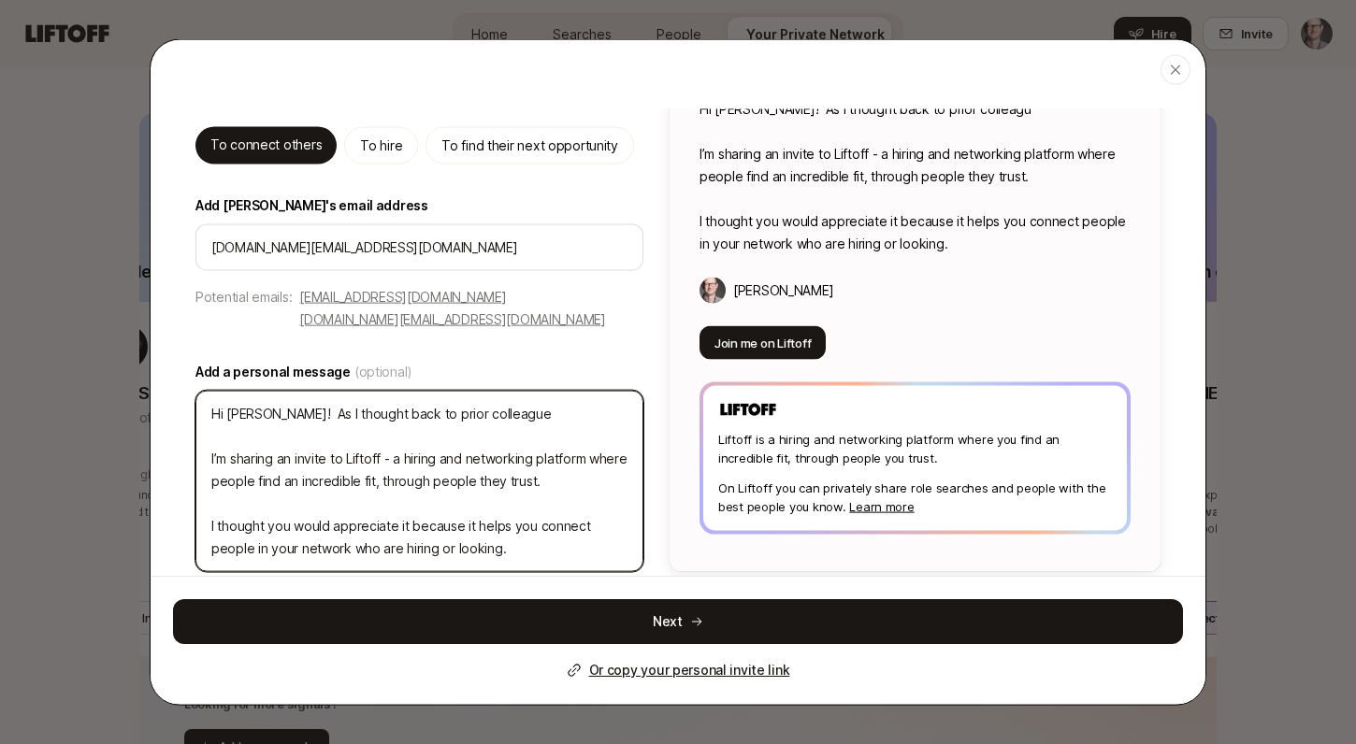
type textarea "Hi [PERSON_NAME]! As I thought back to prior colleagues I’m sharing an invite t…"
type textarea "x"
type textarea "Hi [PERSON_NAME]! As I thought back to prior colleagues I’m sharing an invite t…"
type textarea "x"
type textarea "Hi [PERSON_NAME]! As I thought back to prior colleagues r I’m sharing an invite…"
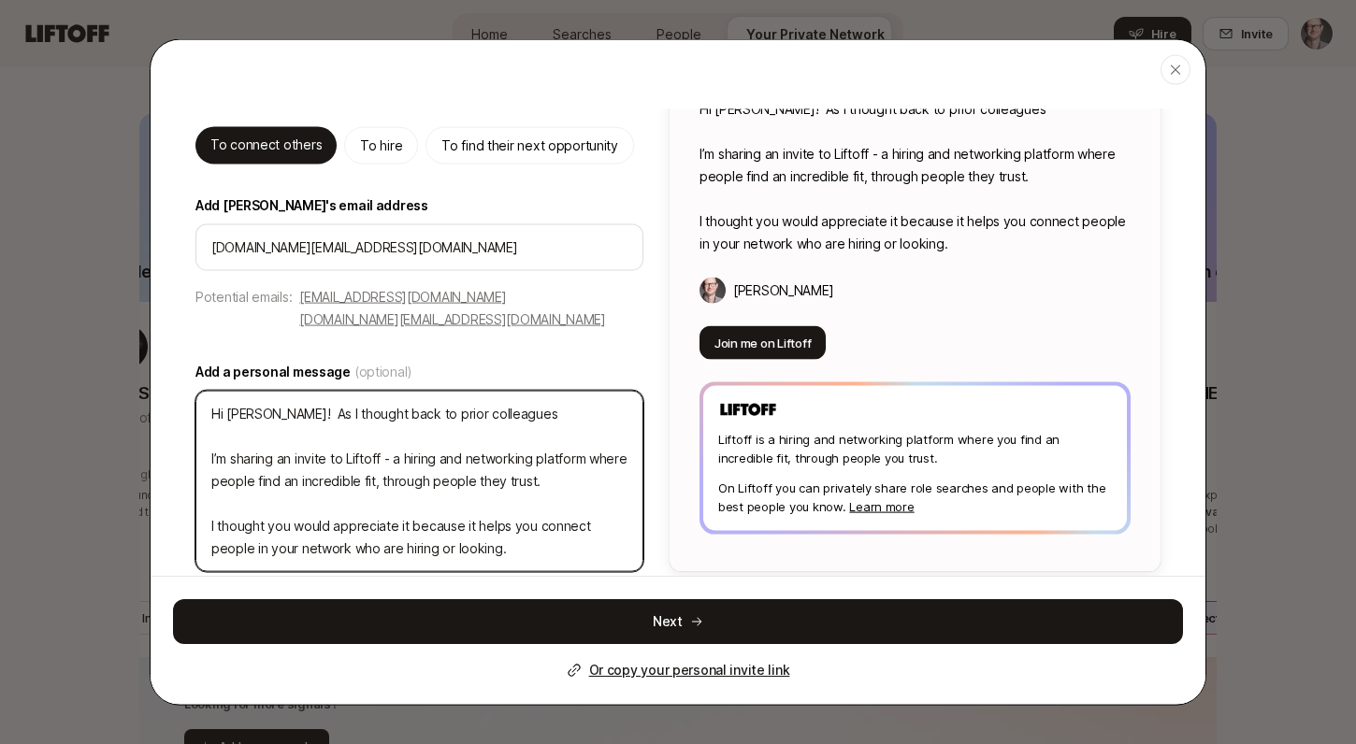
type textarea "x"
type textarea "Hi [PERSON_NAME]! As I thought back to prior colleagues ro I’m sharing an invit…"
type textarea "x"
type textarea "Hi [PERSON_NAME]! As I thought back to prior colleagues r I’m sharing an invite…"
type textarea "x"
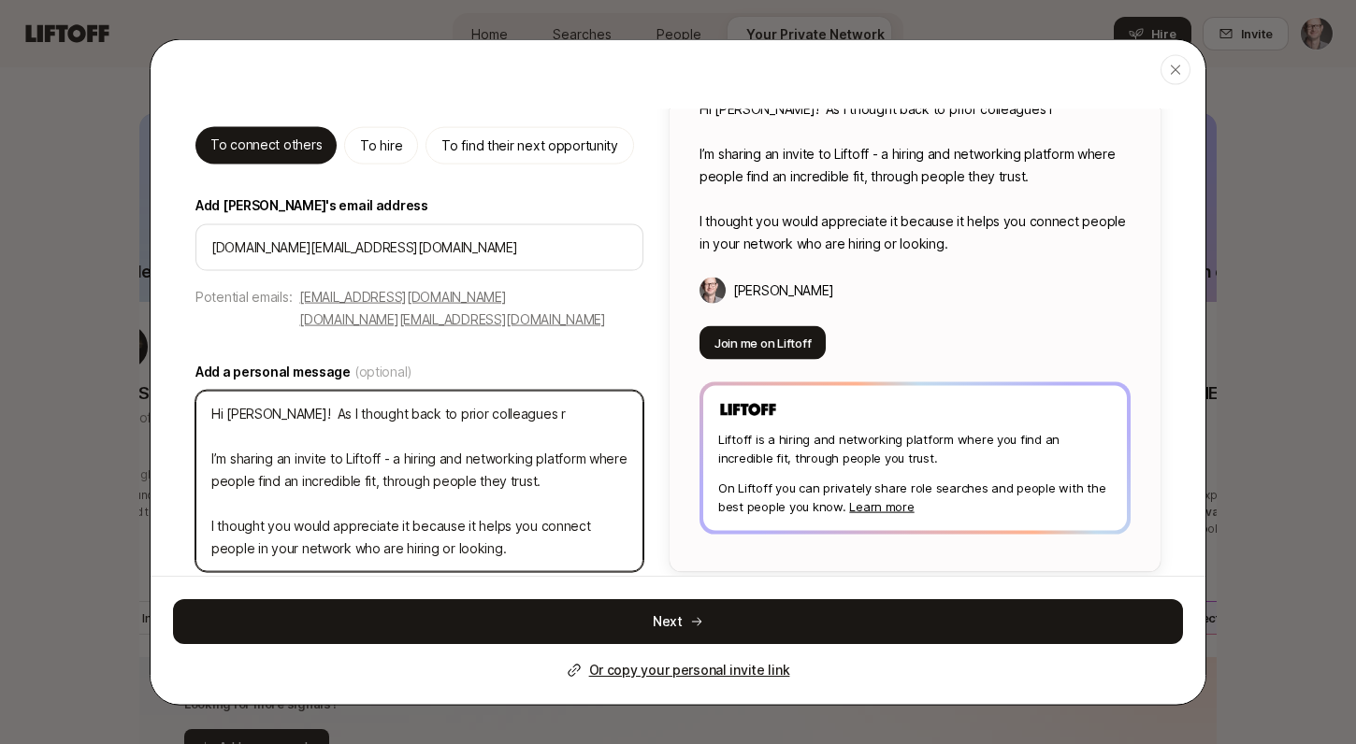
type textarea "Hi [PERSON_NAME]! As I thought back to prior colleagues I’m sharing an invite t…"
type textarea "x"
type textarea "Hi [PERSON_NAME]! As I thought back to prior colleagues y I’m sharing an invite…"
type textarea "x"
type textarea "Hi [PERSON_NAME]! As I thought back to prior colleagues yo I’m sharing an invit…"
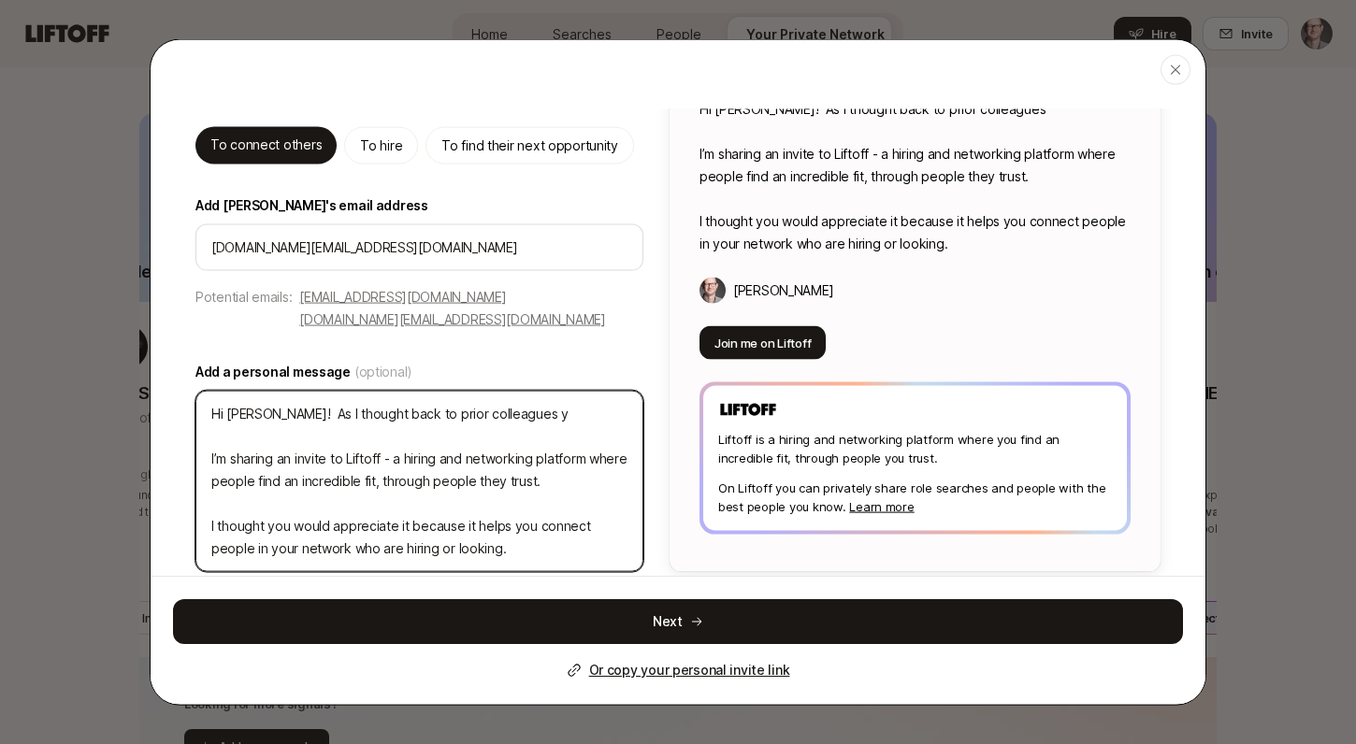
type textarea "x"
type textarea "Hi [PERSON_NAME]! As I thought back to prior colleagues you I’m sharing an invi…"
type textarea "x"
type textarea "Hi [PERSON_NAME]! As I thought back to prior colleagues you I’m sharing an invi…"
type textarea "x"
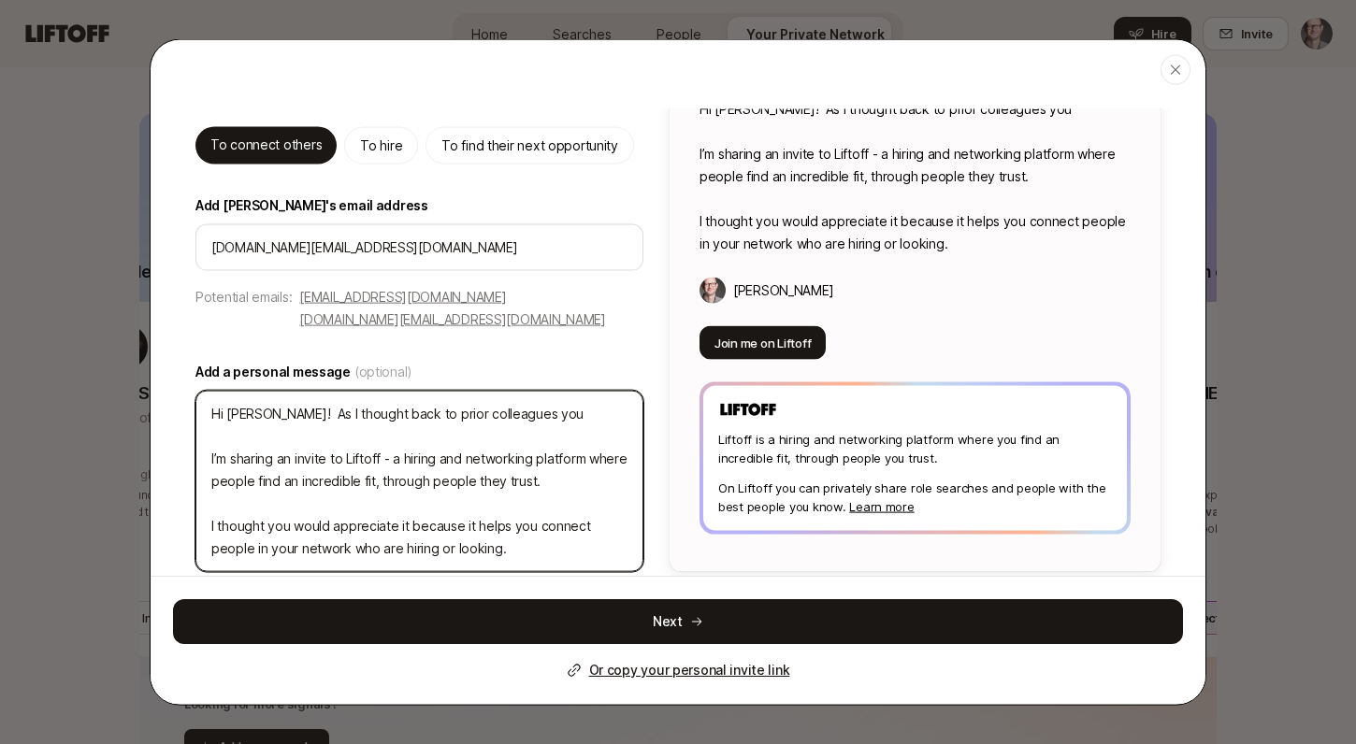
type textarea "Hi [PERSON_NAME]! As I thought back to prior colleagues you r I’m sharing an in…"
type textarea "x"
type textarea "Hi [PERSON_NAME]! As I thought back to prior colleagues you ro I’m sharing an i…"
type textarea "x"
type textarea "Hi [PERSON_NAME]! As I thought back to prior colleagues you ros I’m sharing an …"
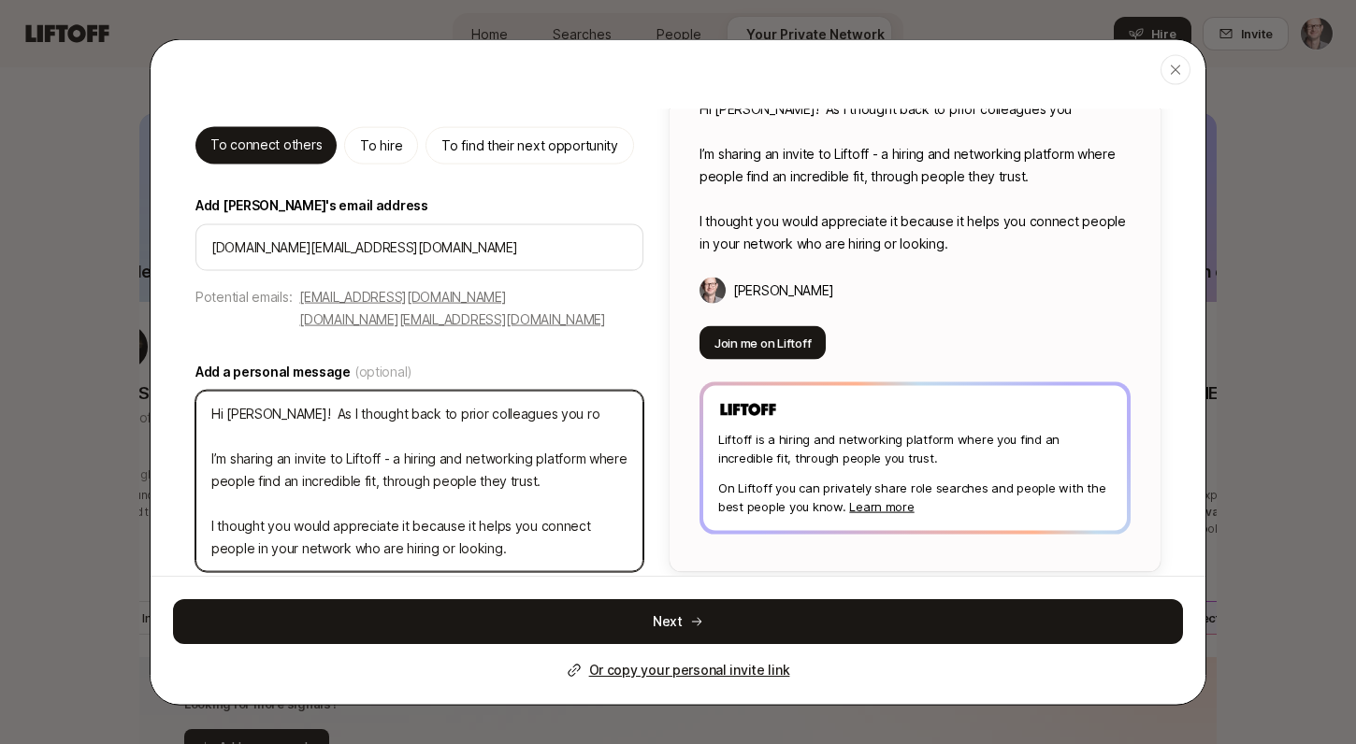
type textarea "x"
type textarea "Hi [PERSON_NAME]! As I thought back to prior colleagues you rose I’m sharing an…"
type textarea "x"
type textarea "Hi [PERSON_NAME]! As I thought back to prior colleagues you rose I’m sharing an…"
type textarea "x"
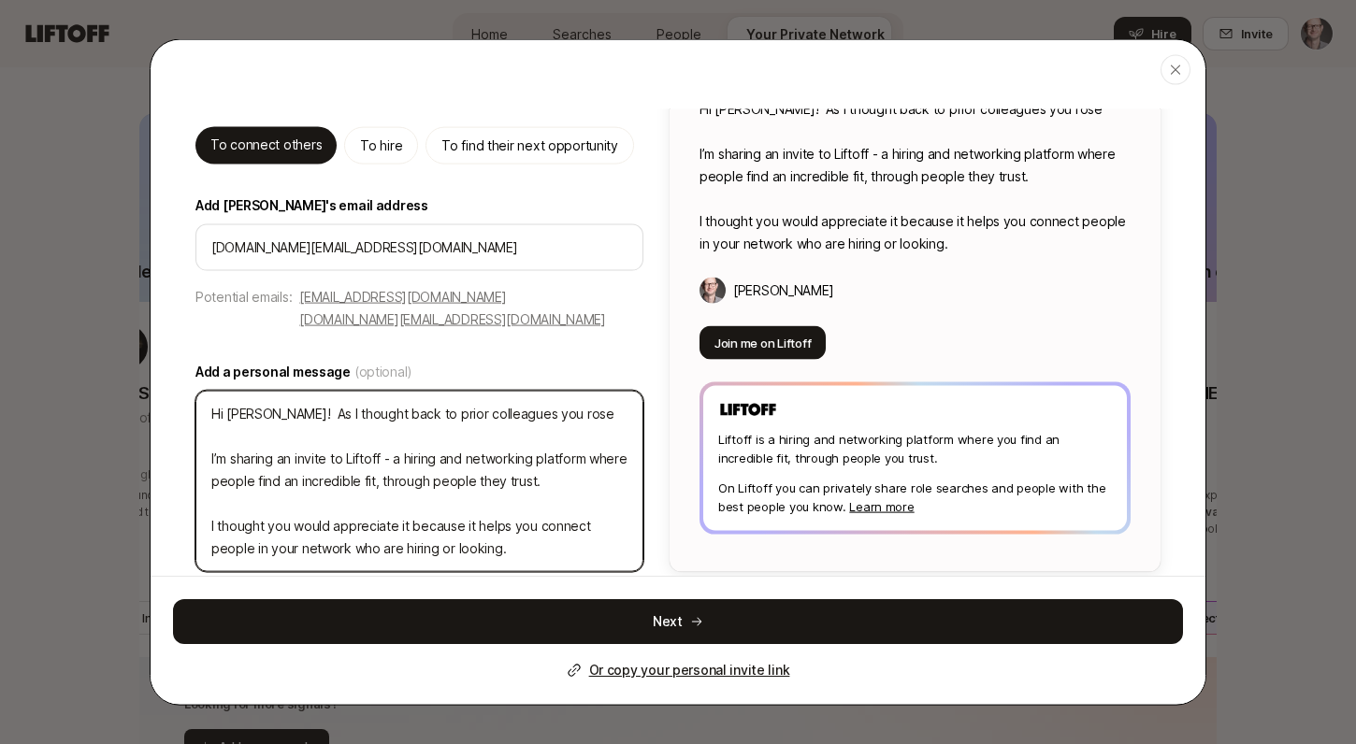
type textarea "Hi [PERSON_NAME]! As I thought back to prior colleagues you rose t I’m sharing …"
type textarea "x"
type textarea "Hi [PERSON_NAME]! As I thought back to prior colleagues you rose to I’m sharing…"
type textarea "x"
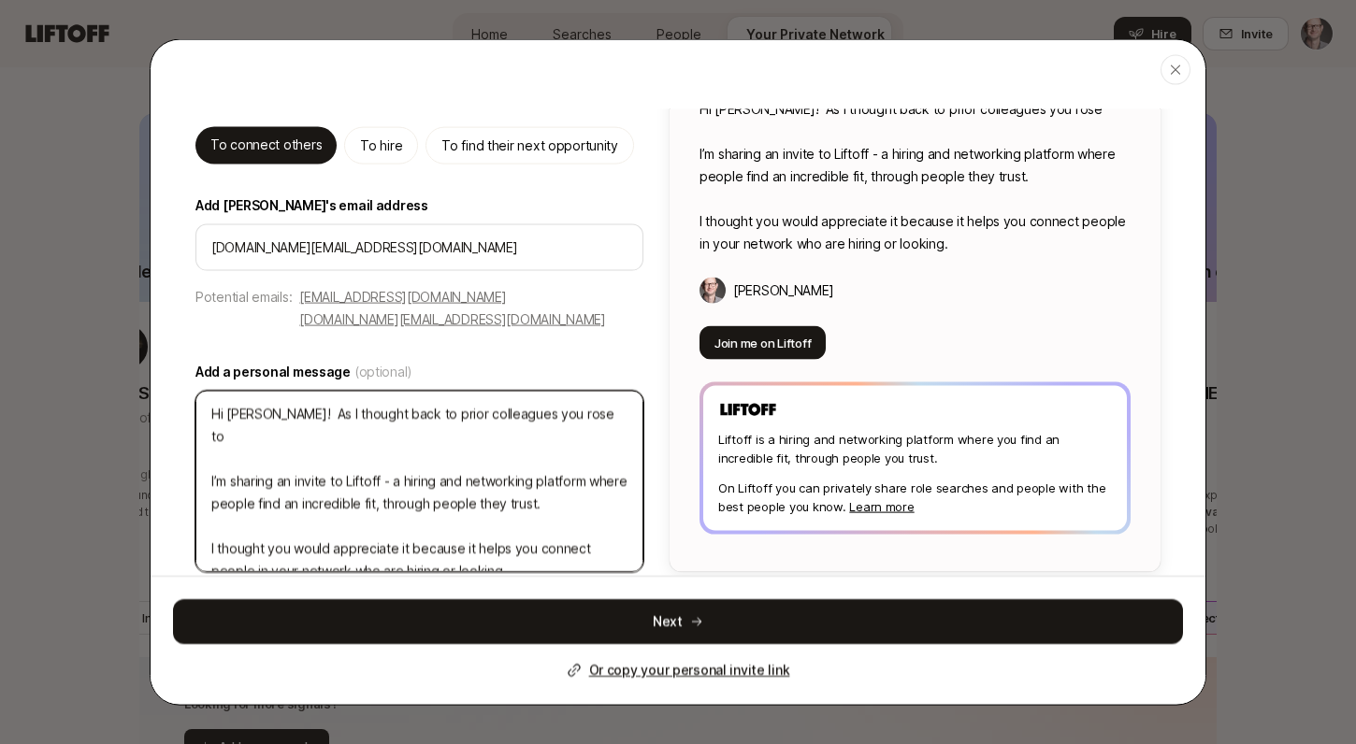
type textarea "Hi [PERSON_NAME]! As I thought back to prior colleagues you rose to I’m sharing…"
type textarea "x"
type textarea "Hi [PERSON_NAME]! As I thought back to prior colleagues you rose to t I’m shari…"
type textarea "x"
type textarea "Hi [PERSON_NAME]! As I thought back to prior colleagues you rose to te I’m shar…"
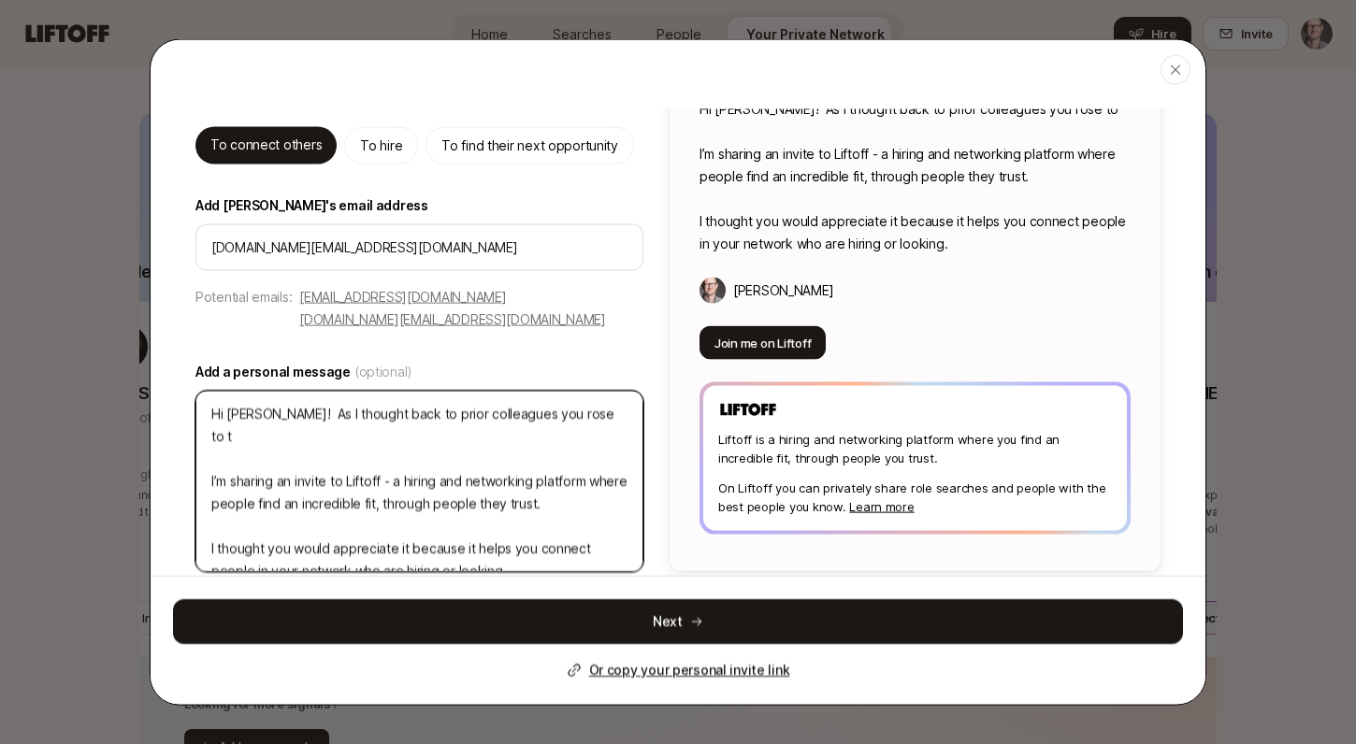
type textarea "x"
type textarea "Hi [PERSON_NAME]! As I thought back to prior colleagues you rose to teh I’m sha…"
type textarea "x"
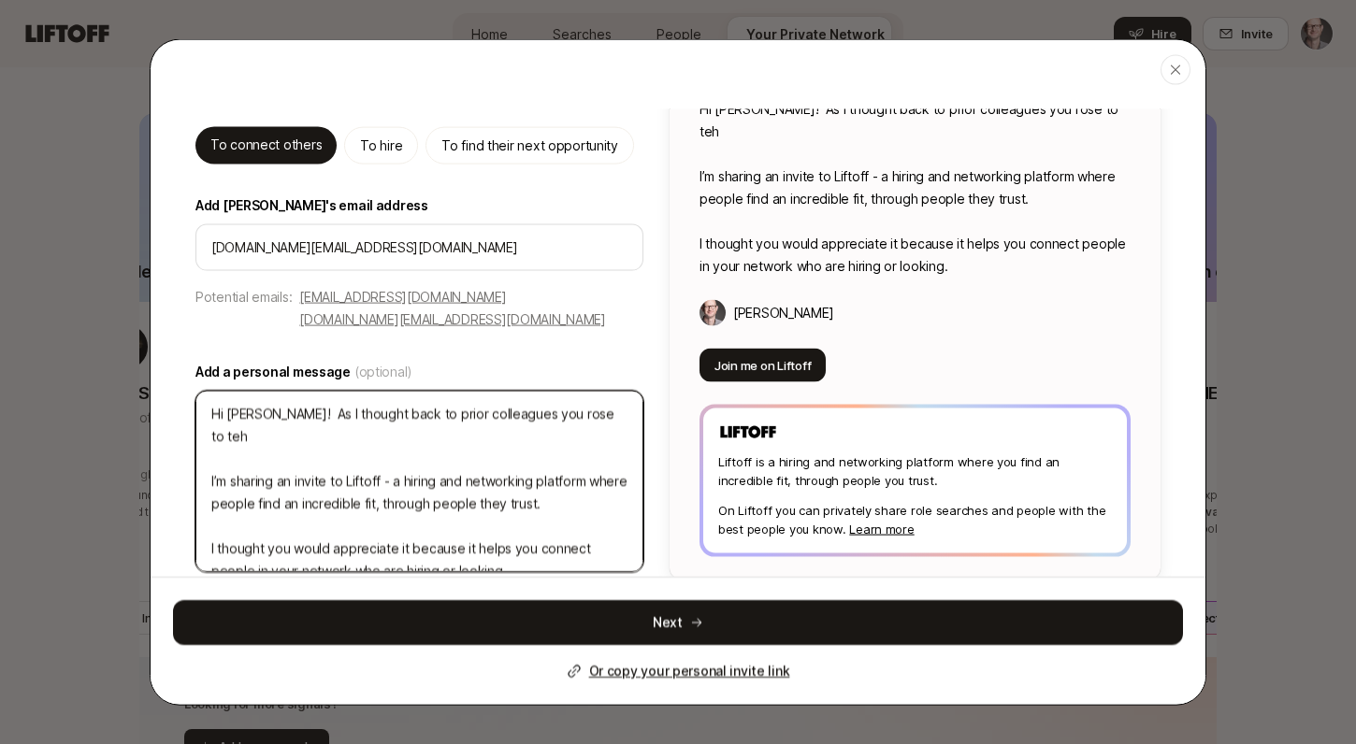
type textarea "Hi [PERSON_NAME]! As I thought back to prior colleagues you rose to teh I’m sha…"
type textarea "x"
type textarea "Hi [PERSON_NAME]! As I thought back to prior colleagues you rose to teh I’m sha…"
type textarea "x"
type textarea "Hi [PERSON_NAME]! As I thought back to prior colleagues you rose to te I’m shar…"
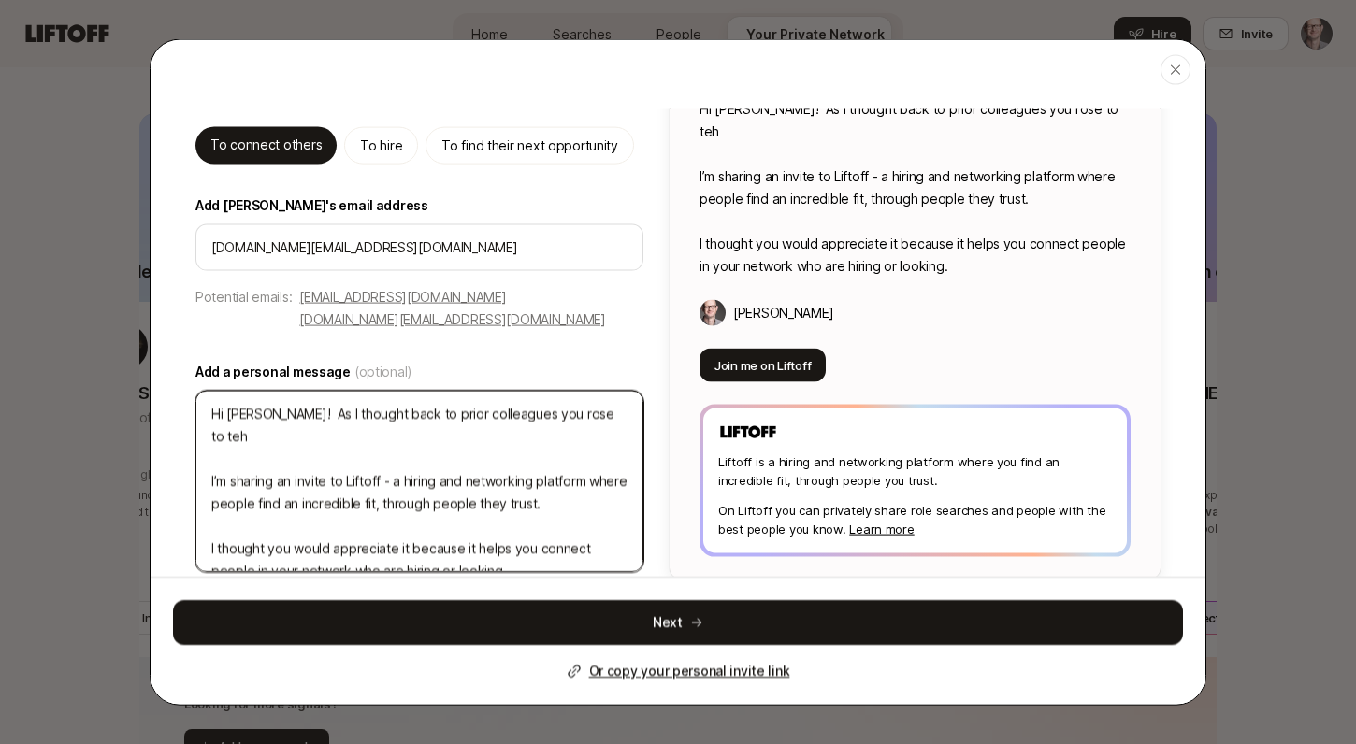
type textarea "x"
type textarea "Hi [PERSON_NAME]! As I thought back to prior colleagues you rose to t I’m shari…"
type textarea "x"
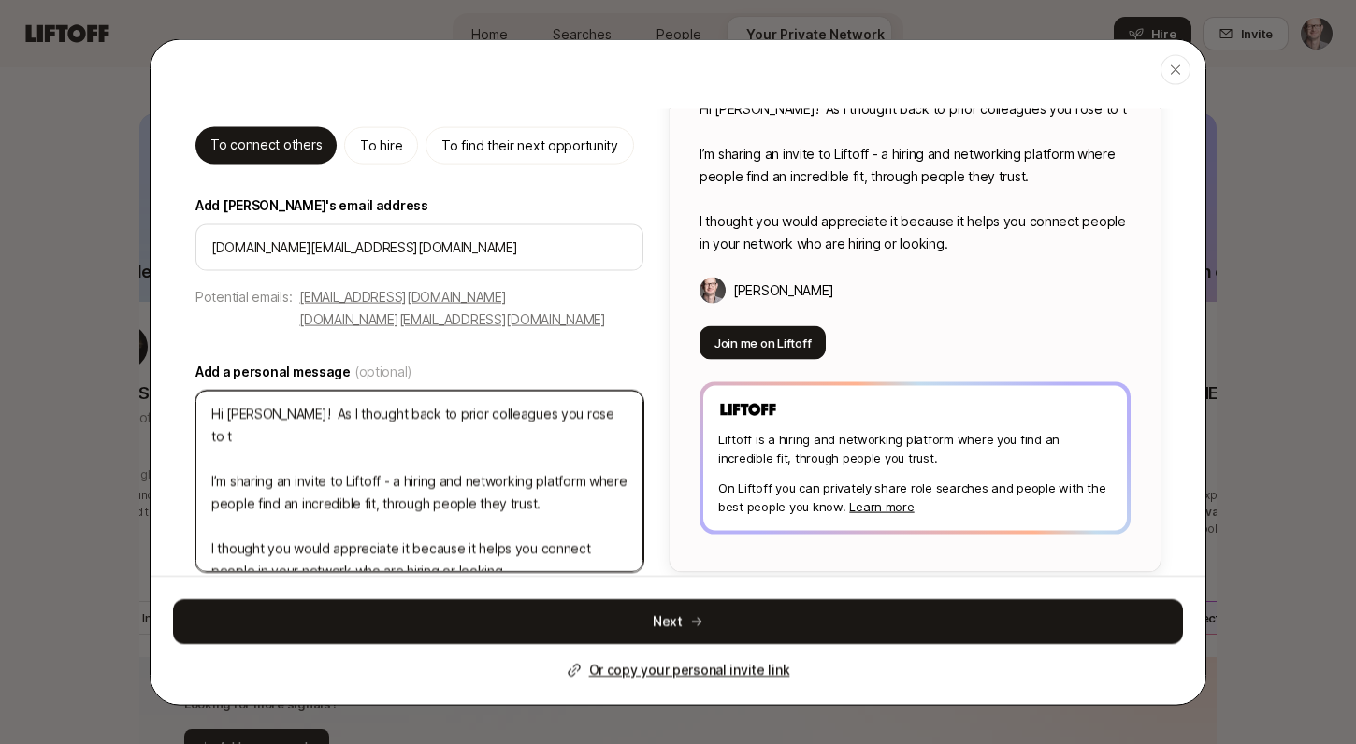
type textarea "Hi [PERSON_NAME]! As I thought back to prior colleagues you rose to th I’m shar…"
type textarea "x"
type textarea "Hi [PERSON_NAME]! As I thought back to prior colleagues you rose to the I’m sha…"
type textarea "x"
type textarea "Hi [PERSON_NAME]! As I thought back to prior colleagues you rose to the I’m sha…"
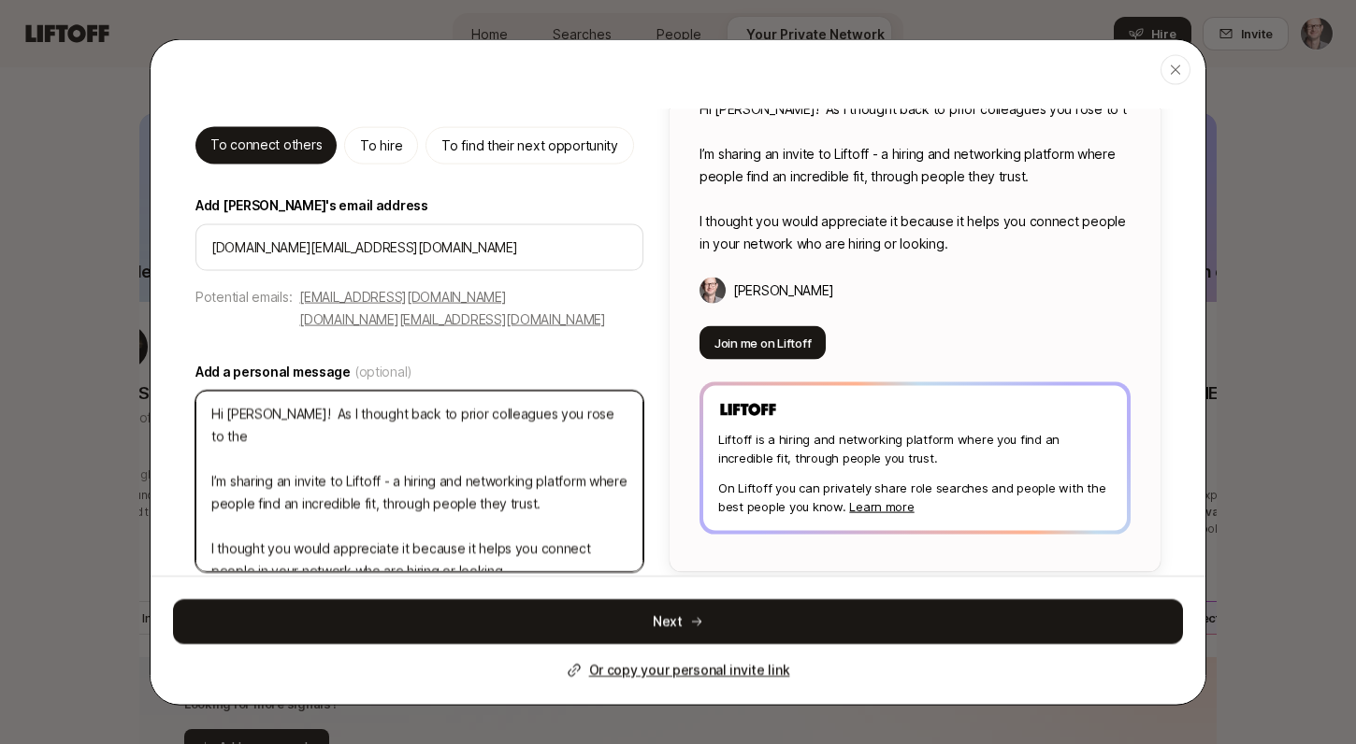
type textarea "x"
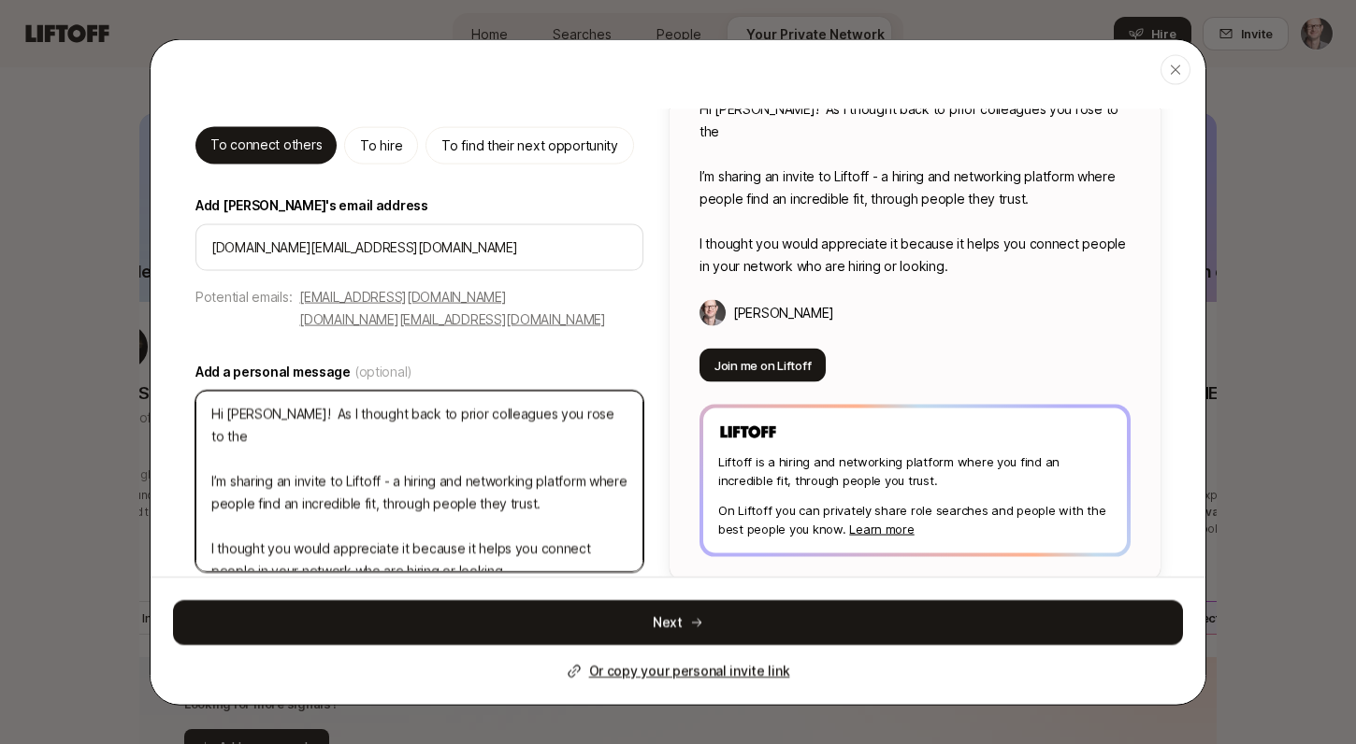
type textarea "Hi [PERSON_NAME]! As I thought back to prior colleagues you rose to the t I’m s…"
type textarea "x"
type textarea "Hi [PERSON_NAME]! As I thought back to prior colleagues you rose to the to I’m …"
type textarea "x"
type textarea "Hi [PERSON_NAME]! As I thought back to prior colleagues you rose to the top I’m…"
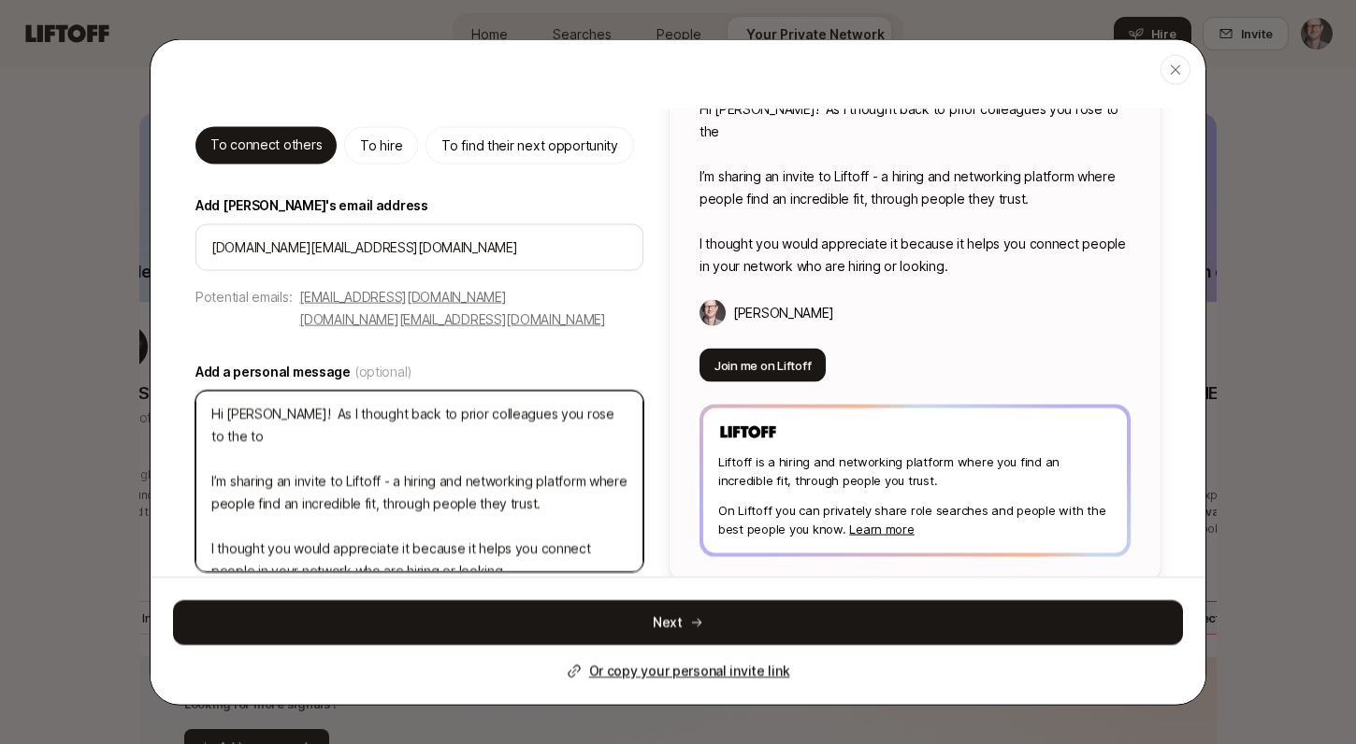
type textarea "x"
type textarea "Hi [PERSON_NAME]! As I thought back to prior colleagues you rose to the topo I’…"
type textarea "x"
type textarea "Hi [PERSON_NAME]! As I thought back to prior colleagues you rose to the top I’m…"
type textarea "x"
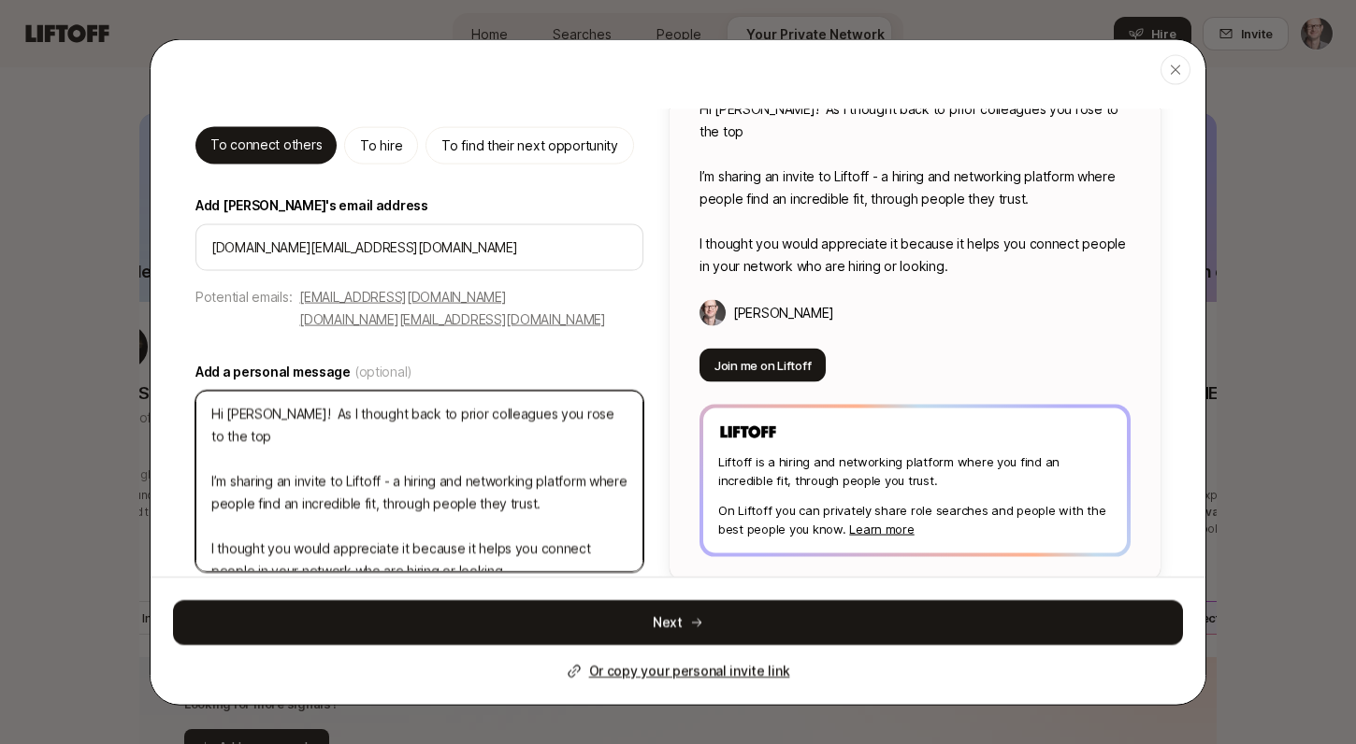
type textarea "Hi [PERSON_NAME]! As I thought back to prior colleagues you rose to the top I’m…"
type textarea "x"
type textarea "Hi [PERSON_NAME]! As I thought back to prior colleagues you rose to the top o I…"
type textarea "x"
type textarea "Hi [PERSON_NAME]! As I thought back to prior colleagues you rose to the top of …"
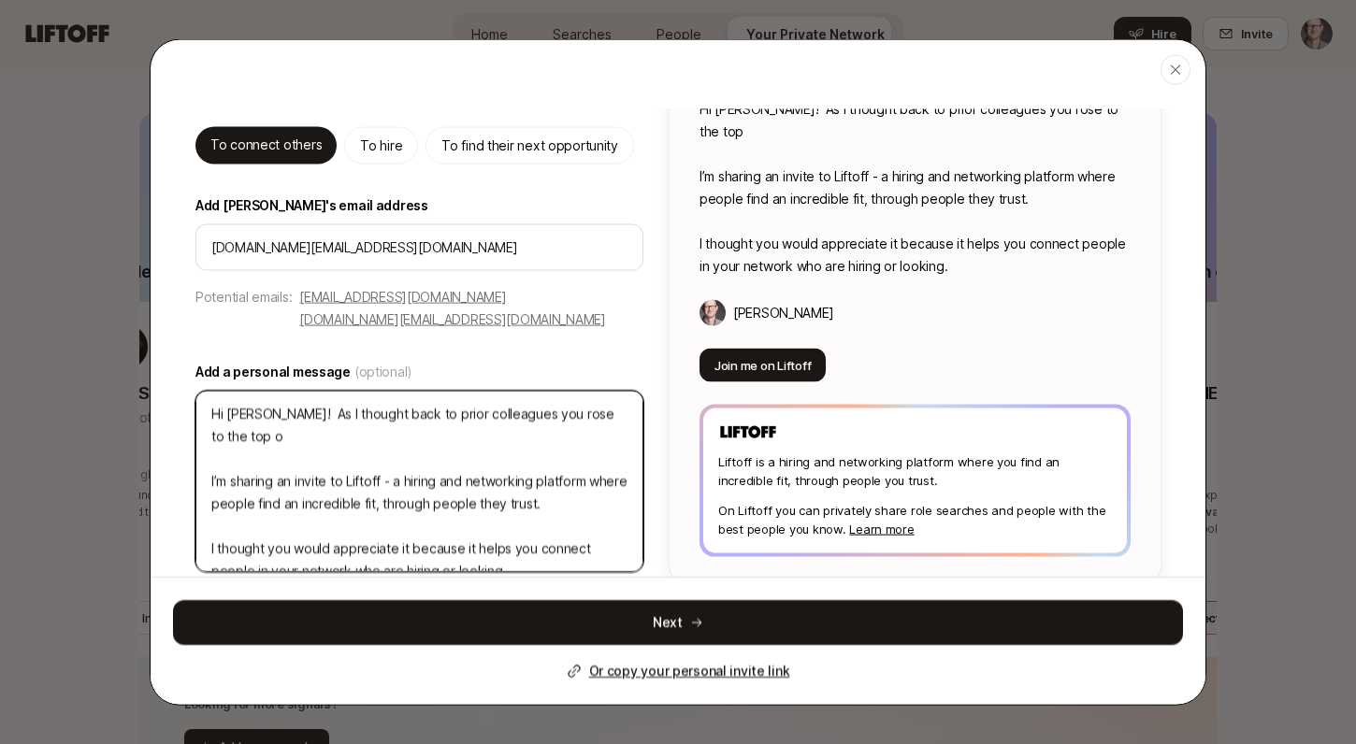
type textarea "x"
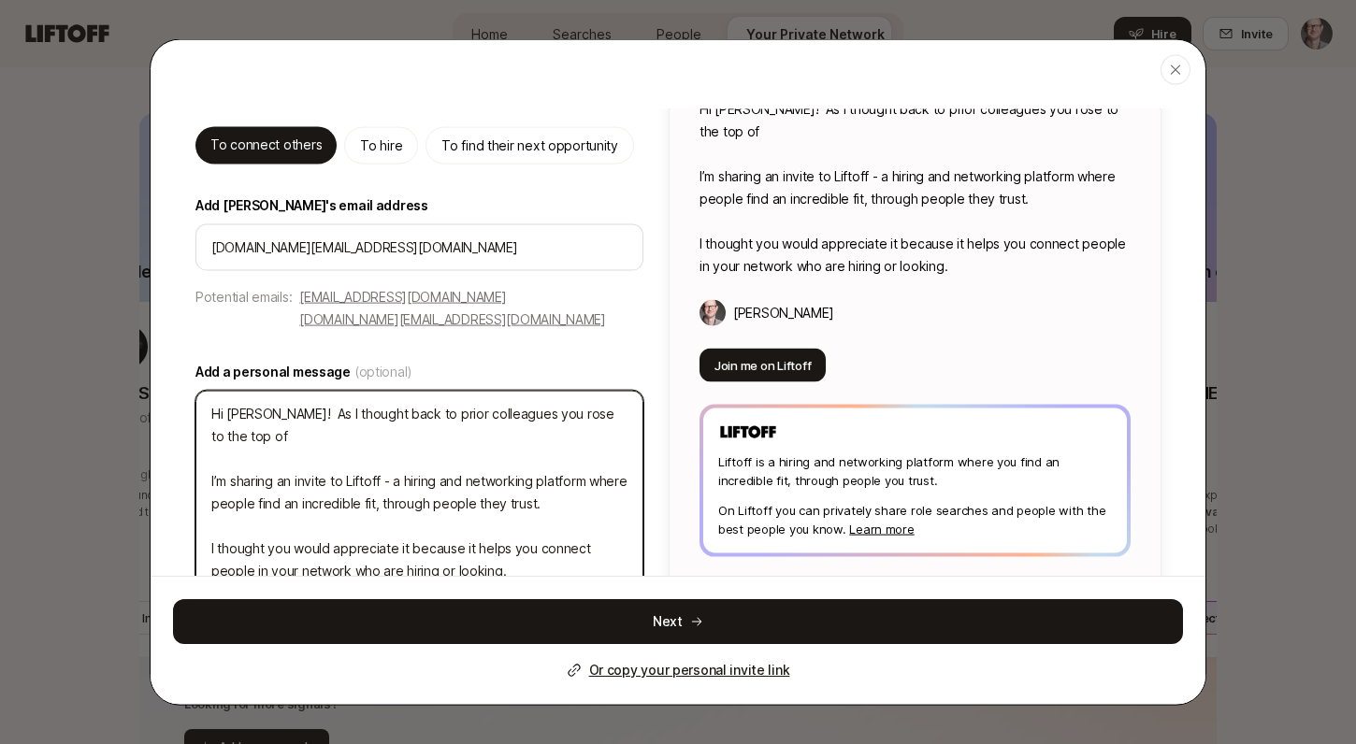
type textarea "Hi [PERSON_NAME]! As I thought back to prior colleagues you rose to the top of …"
type textarea "x"
type textarea "Hi [PERSON_NAME]! As I thought back to prior colleagues you rose to the top of …"
type textarea "x"
type textarea "Hi [PERSON_NAME]! As I thought back to prior colleagues you rose to the top of …"
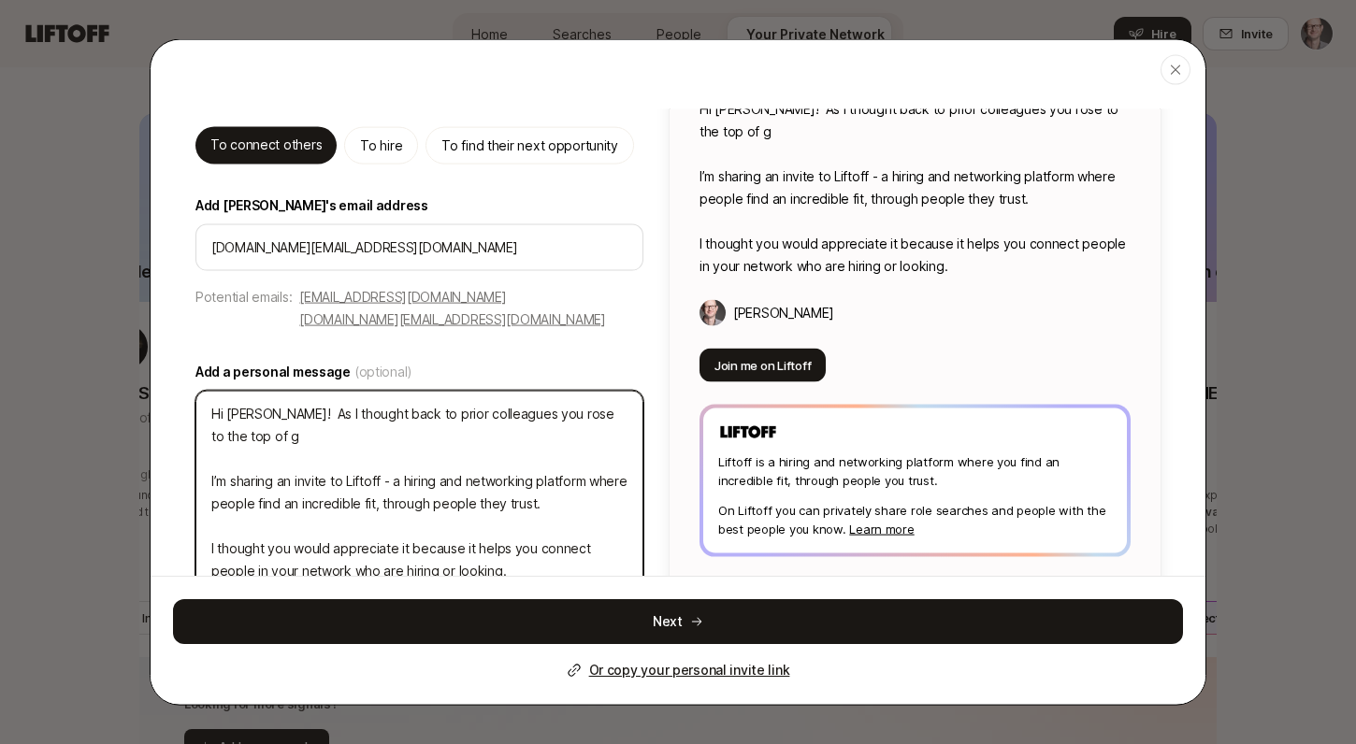
type textarea "x"
type textarea "Hi [PERSON_NAME]! As I thought back to prior colleagues you rose to the top of …"
type textarea "x"
type textarea "Hi [PERSON_NAME]! As I thought back to prior colleagues you rose to the top of …"
type textarea "x"
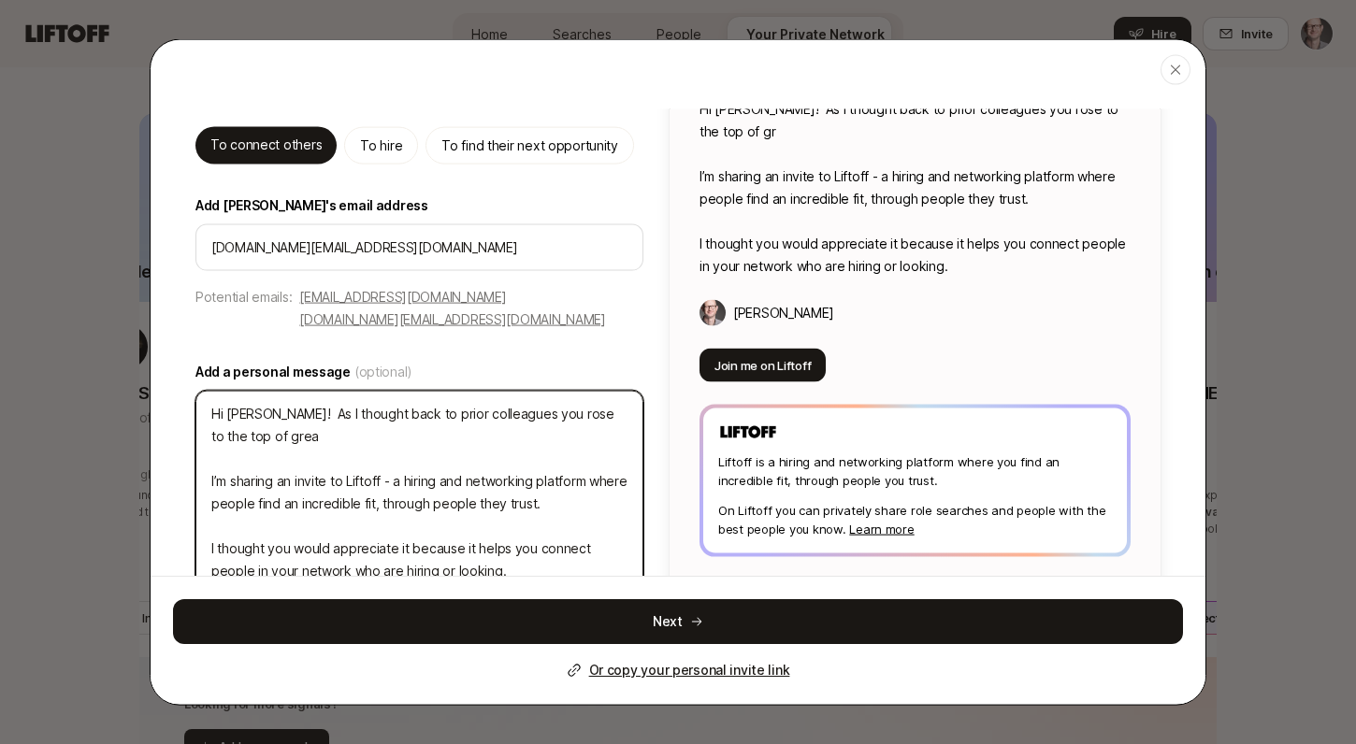
type textarea "Hi [PERSON_NAME]! As I thought back to prior colleagues you rose to the top of …"
type textarea "x"
type textarea "Hi [PERSON_NAME]! As I thought back to prior colleagues you rose to the top of …"
type textarea "x"
type textarea "Hi [PERSON_NAME]! As I thought back to prior colleagues you rose to the top of …"
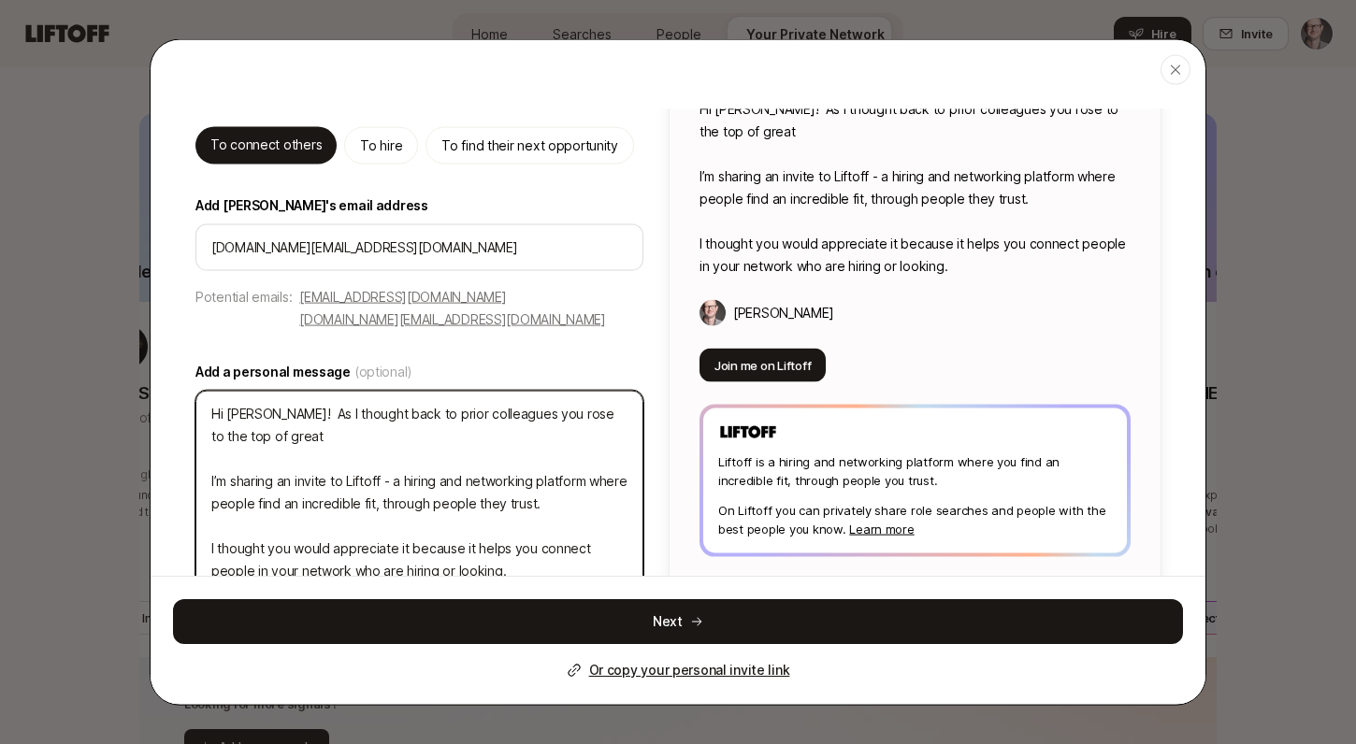
type textarea "x"
type textarea "Hi [PERSON_NAME]! As I thought back to prior colleagues you rose to the top of …"
type textarea "x"
type textarea "Hi [PERSON_NAME]! As I thought back to prior colleagues you rose to the top of …"
type textarea "x"
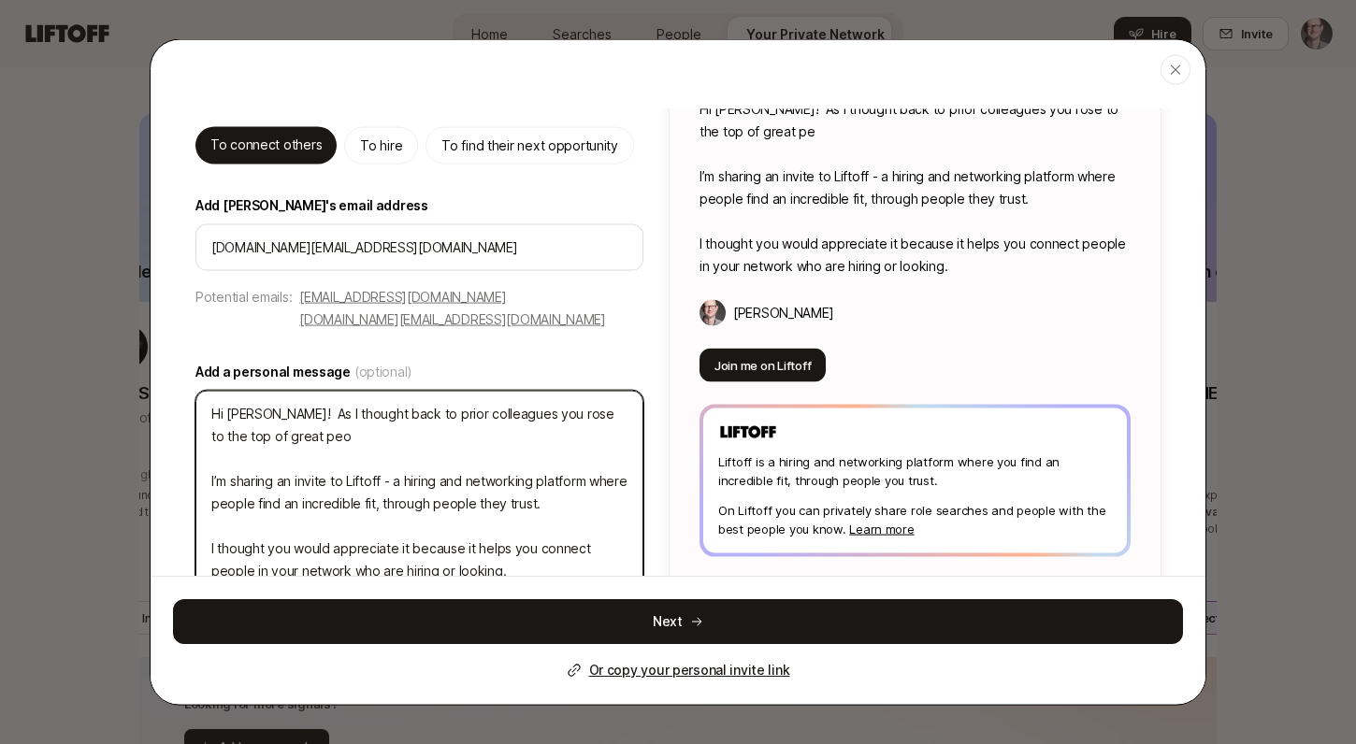
type textarea "Hi [PERSON_NAME]! As I thought back to prior colleagues you rose to the top of …"
type textarea "x"
type textarea "Hi [PERSON_NAME]! As I thought back to prior colleagues you rose to the top of …"
type textarea "x"
type textarea "Hi [PERSON_NAME]! As I thought back to prior colleagues you rose to the top of …"
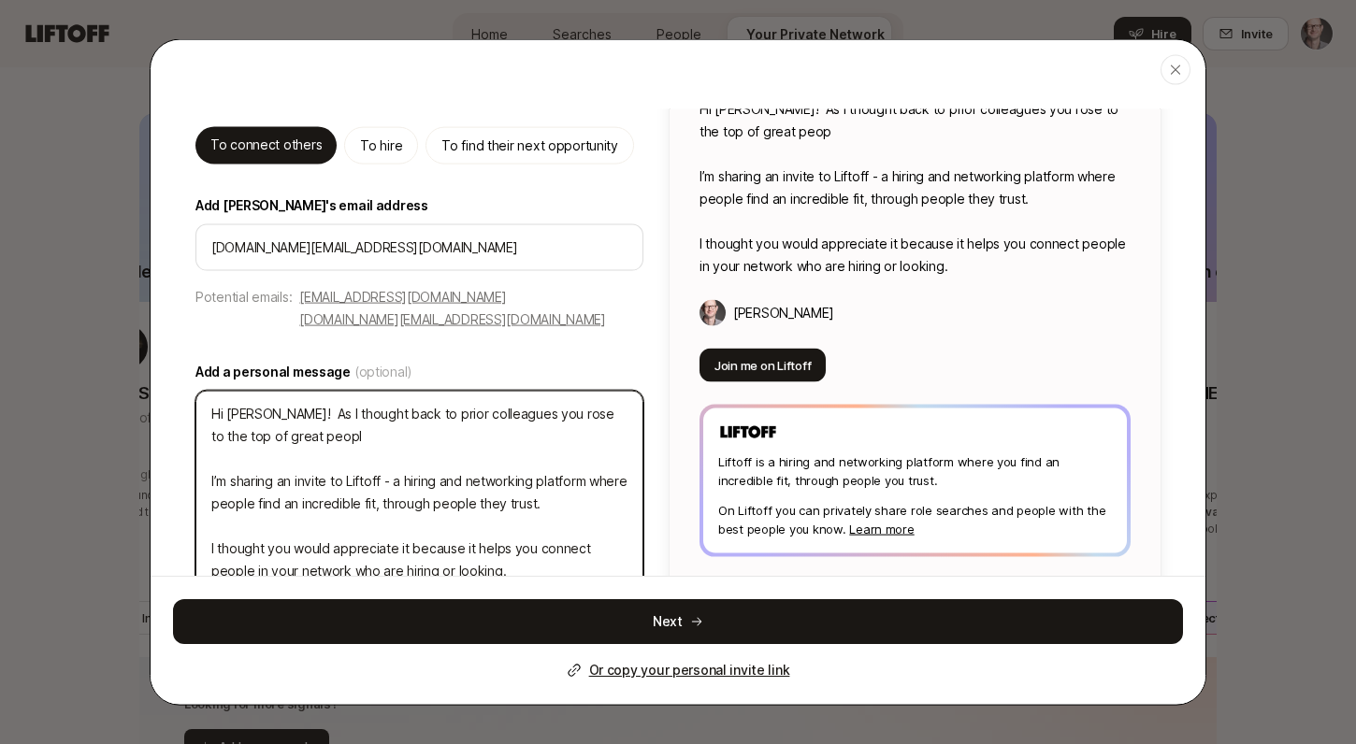
type textarea "x"
type textarea "Hi [PERSON_NAME]! As I thought back to prior colleagues you rose to the top of …"
type textarea "x"
type textarea "Hi [PERSON_NAME]! As I thought back to prior colleagues you rose to the top of …"
type textarea "x"
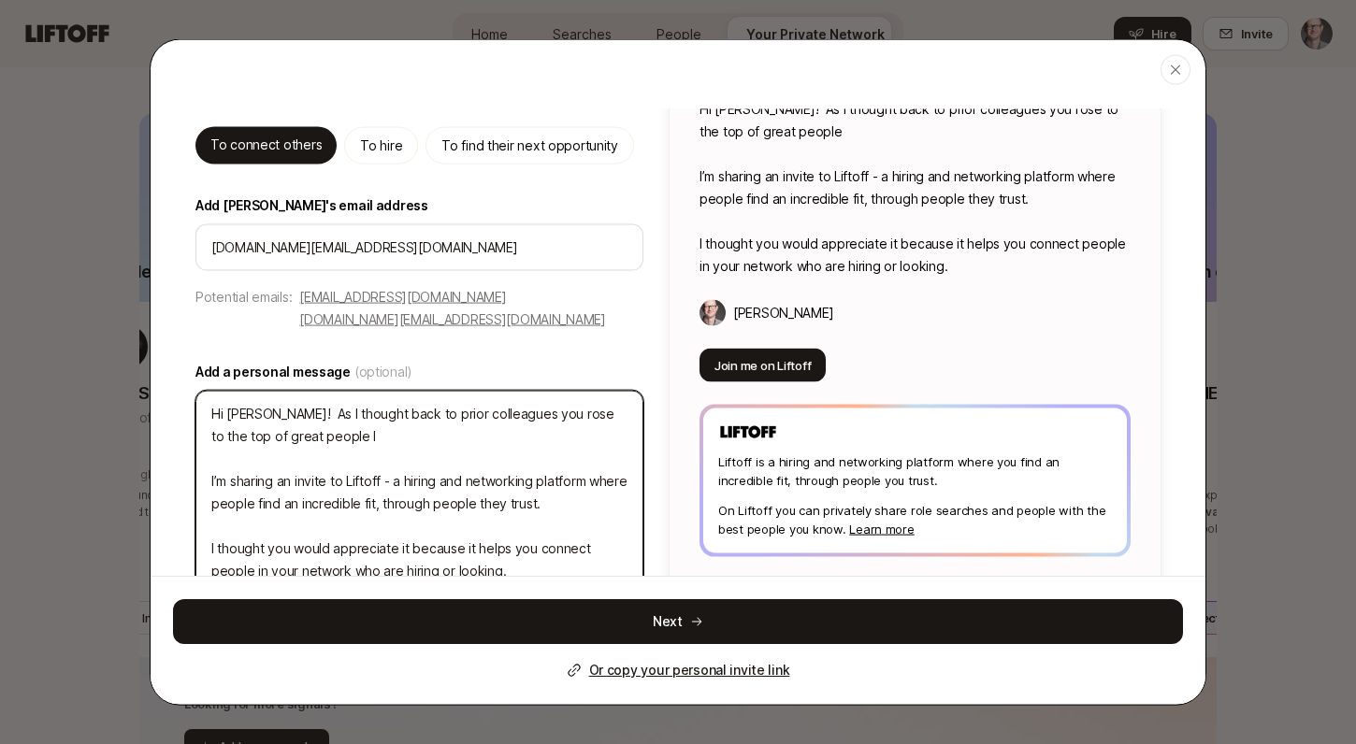
type textarea "Hi [PERSON_NAME]! As I thought back to prior colleagues you rose to the top of …"
type textarea "x"
type textarea "Hi [PERSON_NAME]! As I thought back to prior colleagues you rose to the top of …"
type textarea "x"
type textarea "Hi [PERSON_NAME]! As I thought back to prior colleagues you rose to the top of …"
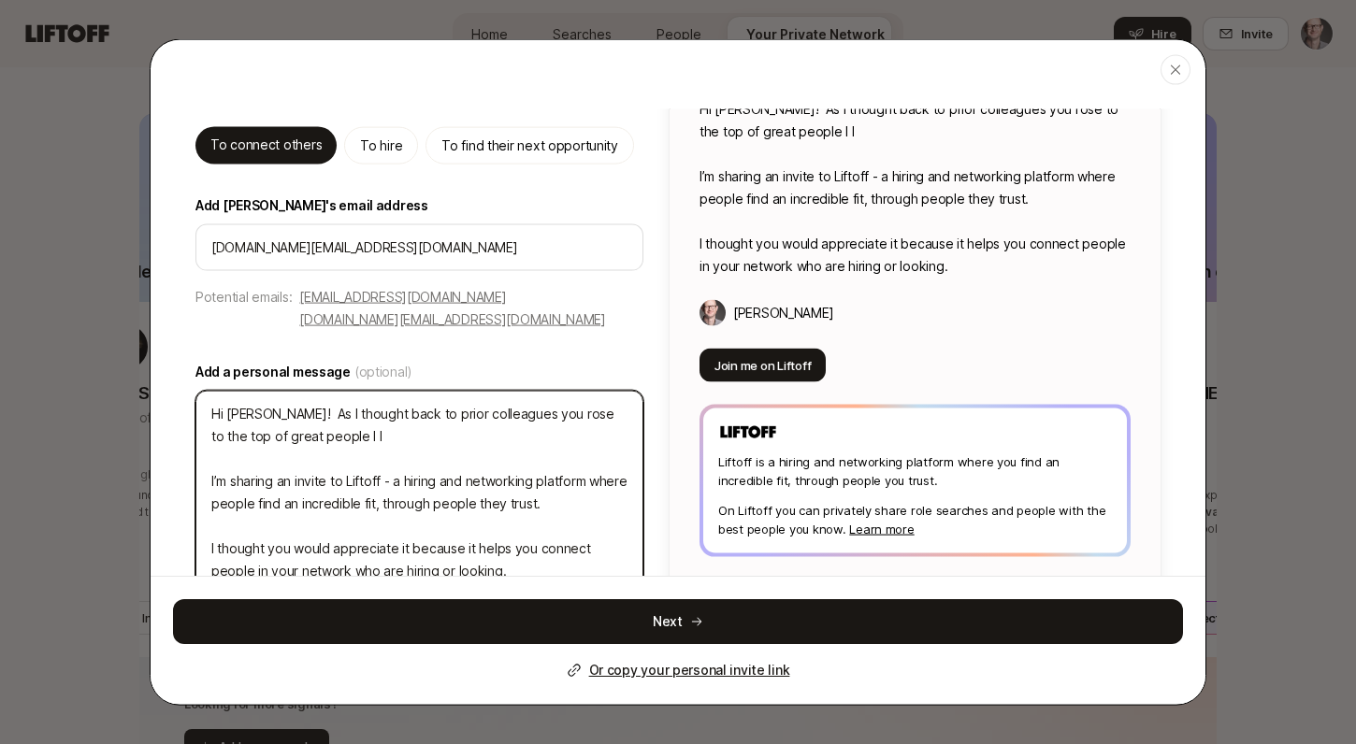
type textarea "x"
type textarea "Hi [PERSON_NAME]! As I thought back to prior colleagues you rose to the top of …"
type textarea "x"
type textarea "Hi [PERSON_NAME]! As I thought back to prior colleagues you rose to the top of …"
type textarea "x"
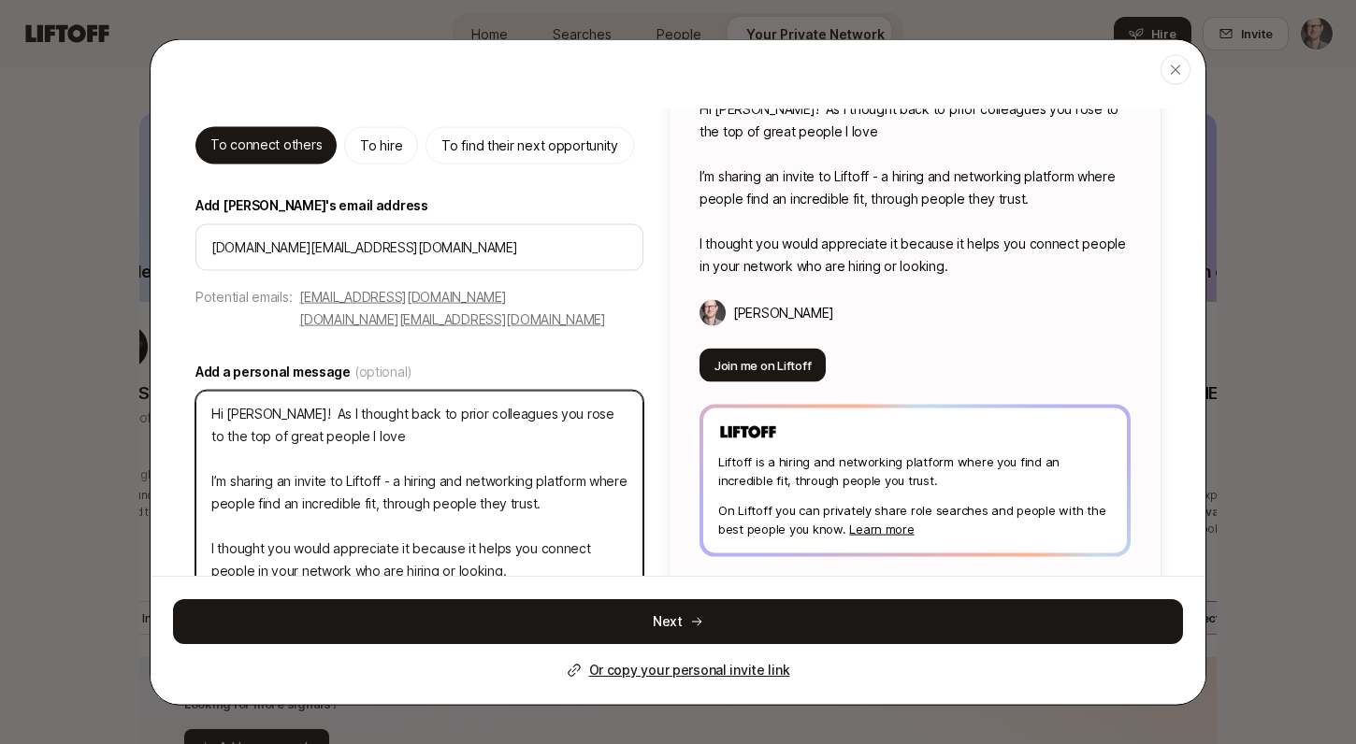
type textarea "Hi [PERSON_NAME]! As I thought back to prior colleagues you rose to the top of …"
type textarea "x"
type textarea "Hi [PERSON_NAME]! As I thought back to prior colleagues you rose to the top of …"
type textarea "x"
type textarea "Hi [PERSON_NAME]! As I thought back to prior colleagues you rose to the top of …"
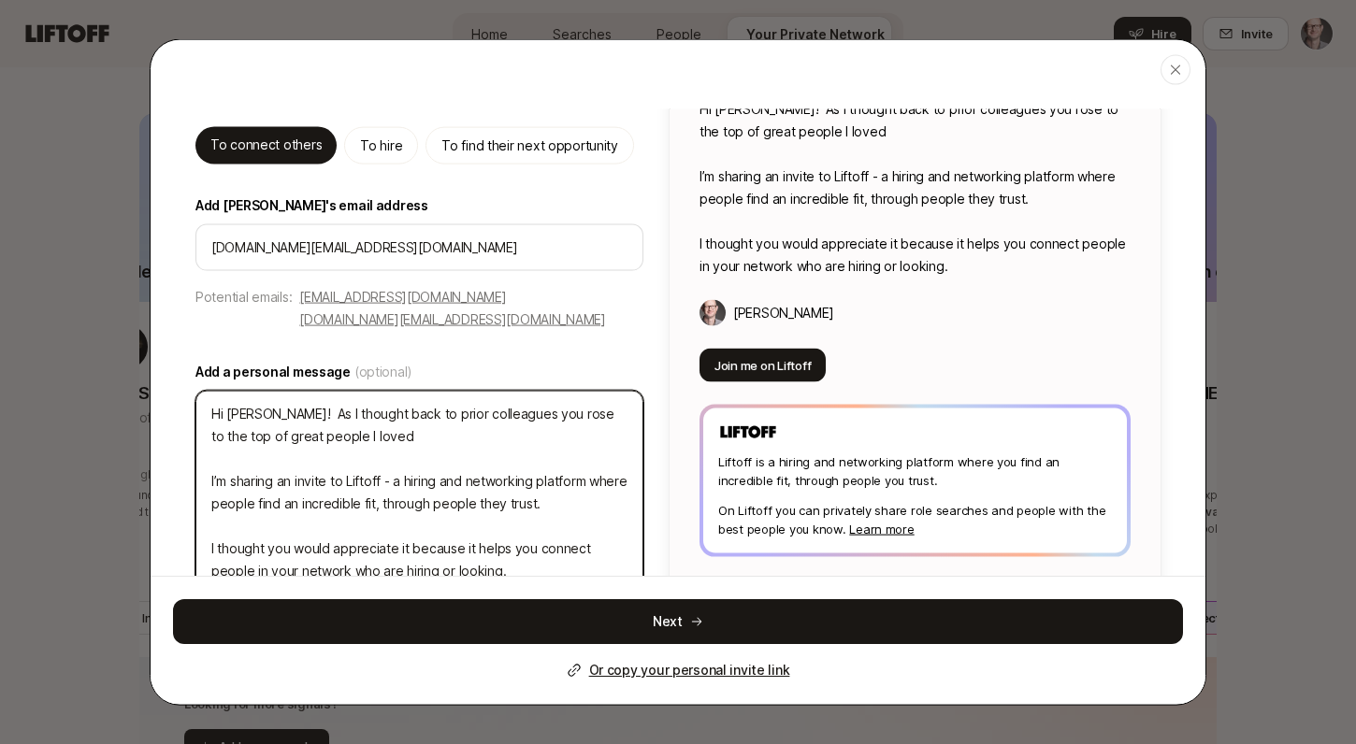
type textarea "x"
